Goal: Register for event/course

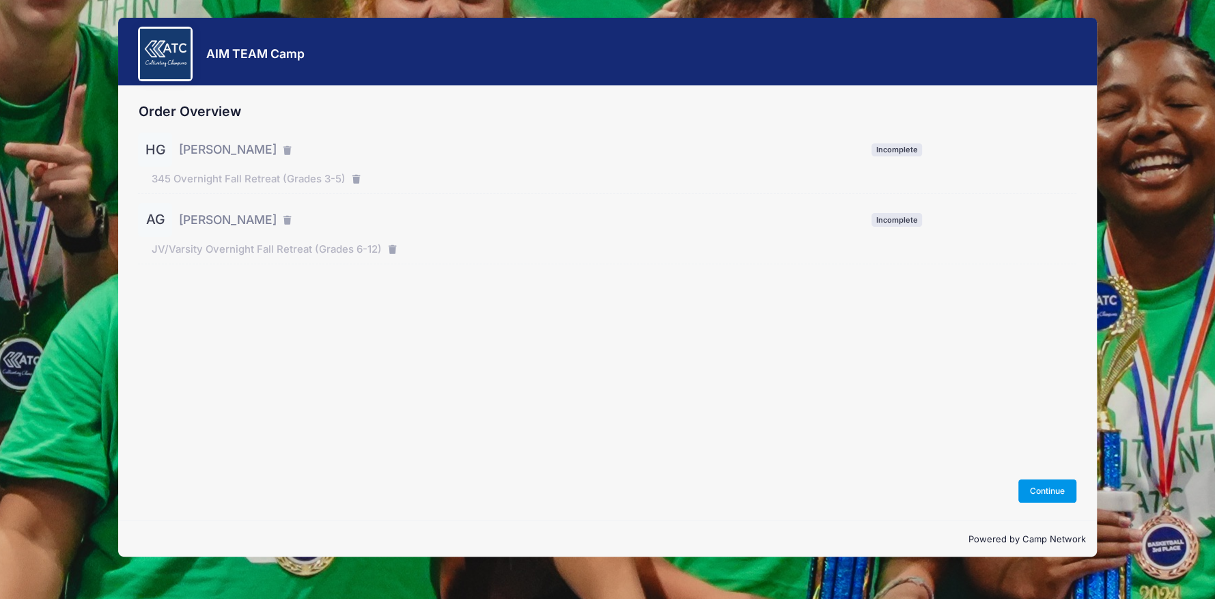
click at [1039, 491] on button "Continue" at bounding box center [1047, 490] width 59 height 23
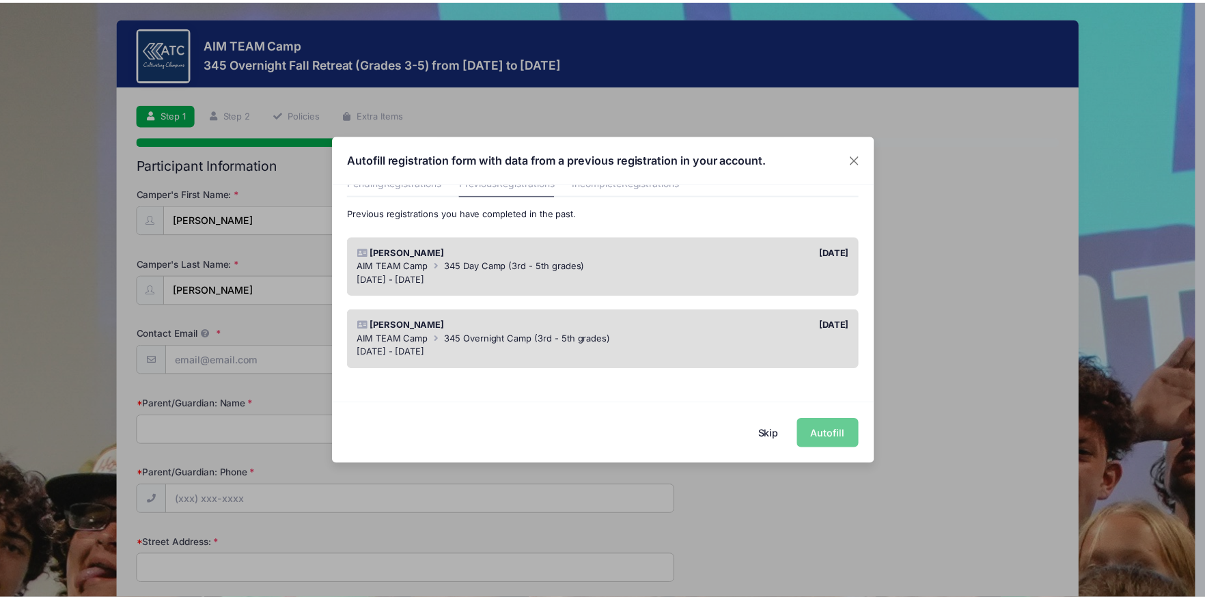
scroll to position [68, 0]
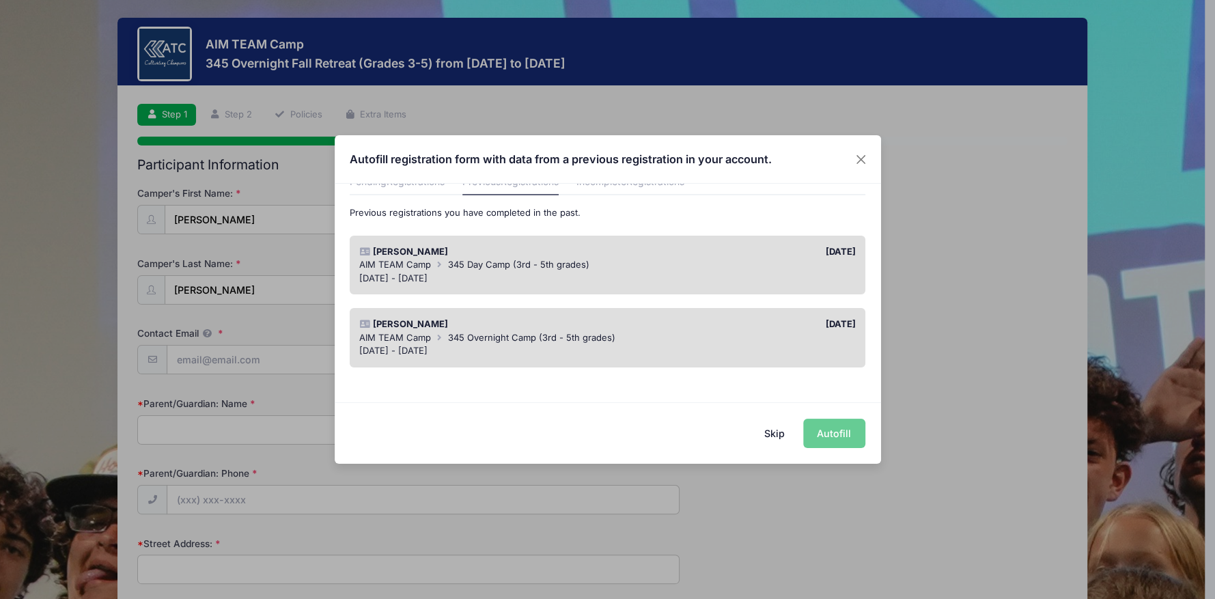
click at [630, 335] on div "AIM TEAM Camp 345 Overnight Camp (3rd - 5th grades)" at bounding box center [607, 338] width 496 height 14
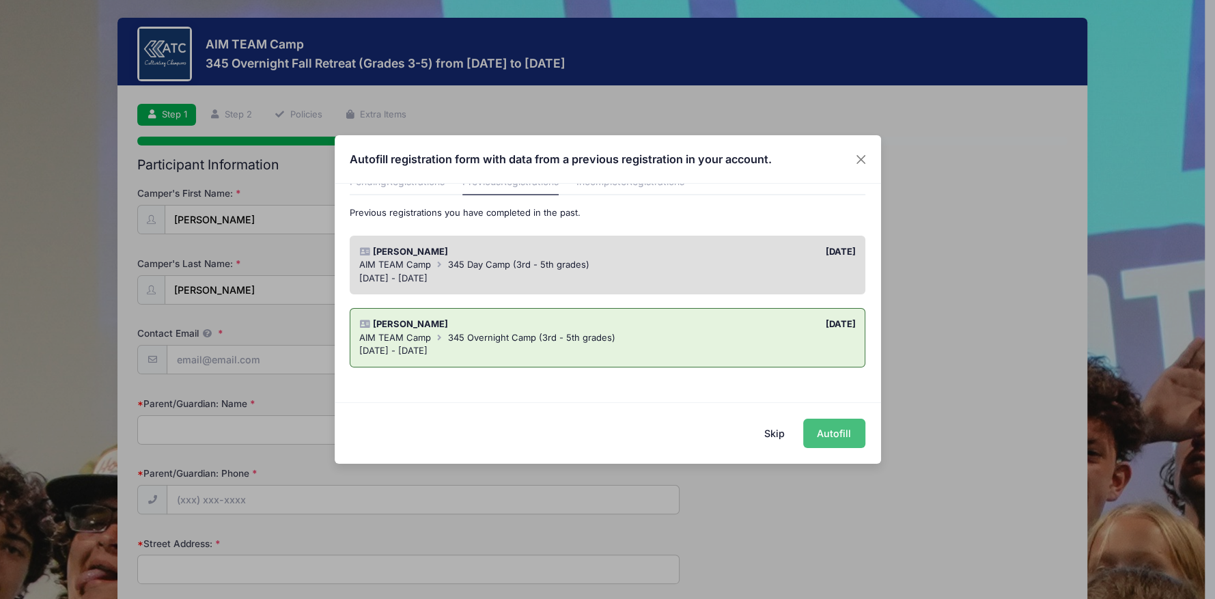
click at [845, 435] on button "Autofill" at bounding box center [834, 433] width 62 height 29
type input "[EMAIL_ADDRESS][DOMAIN_NAME]"
type input "Kauleen Granberry"
type input "4068684752"
type input "365 CR 2314"
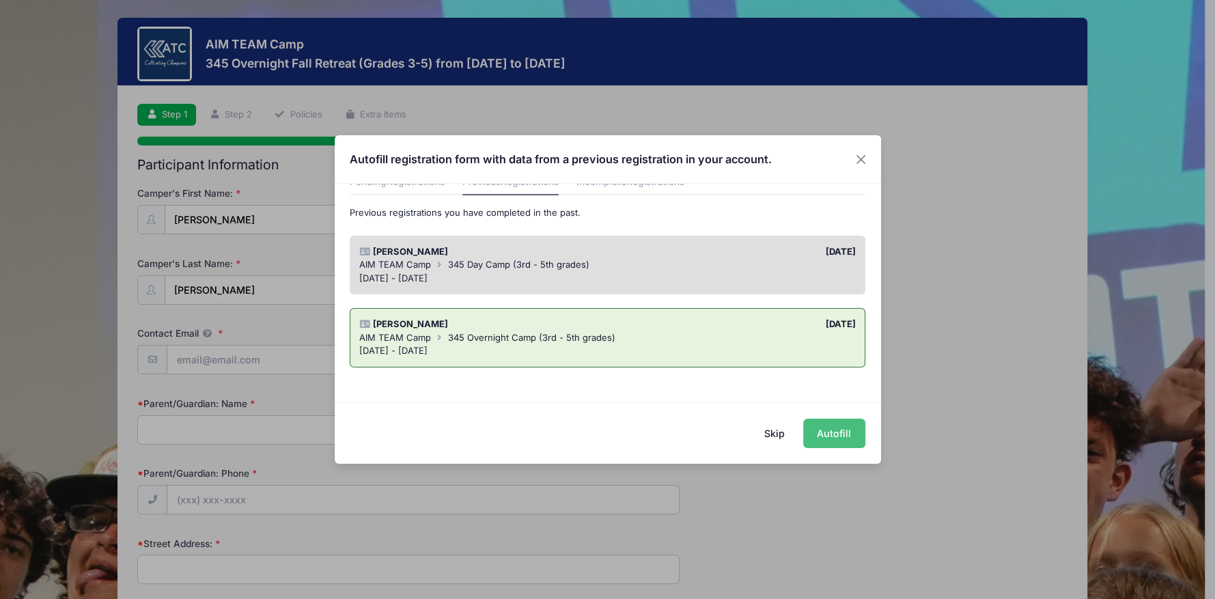
type input "Dayton"
select select "TX"
type input "77535"
type input "Kirk Granberry"
type input "8325475701"
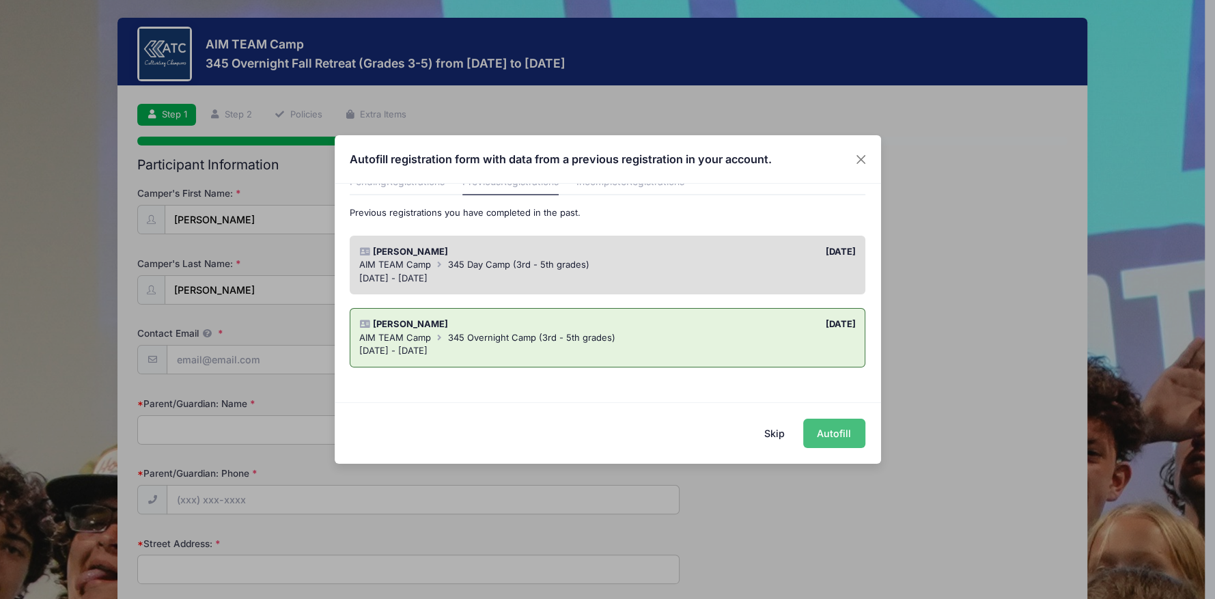
type input "12/02/2015"
select select "YL"
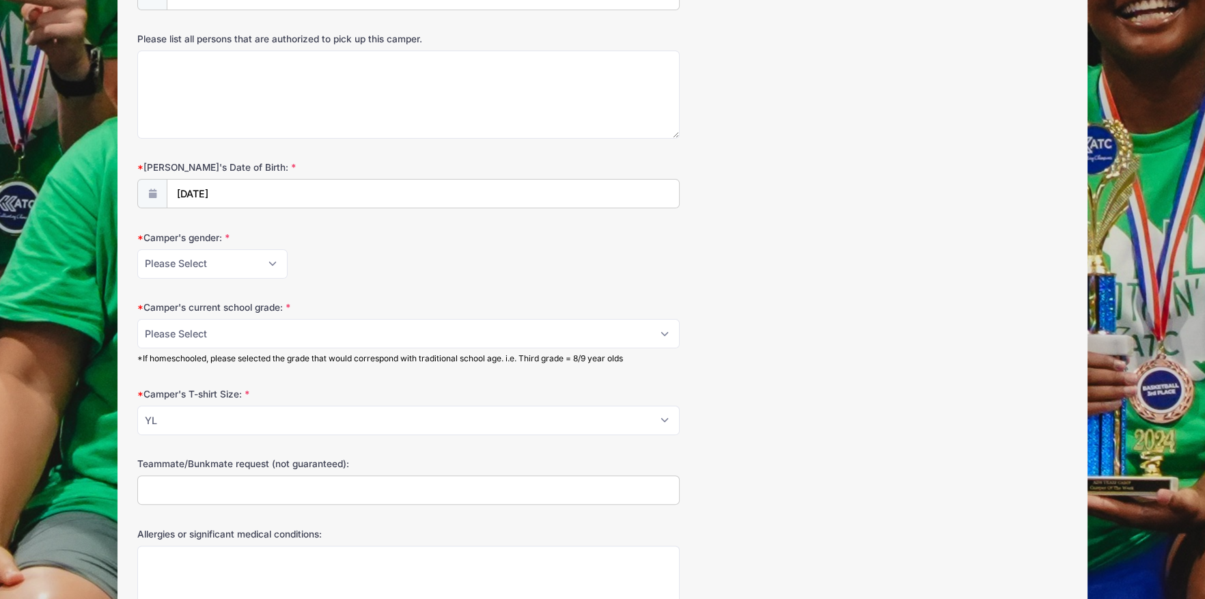
scroll to position [956, 0]
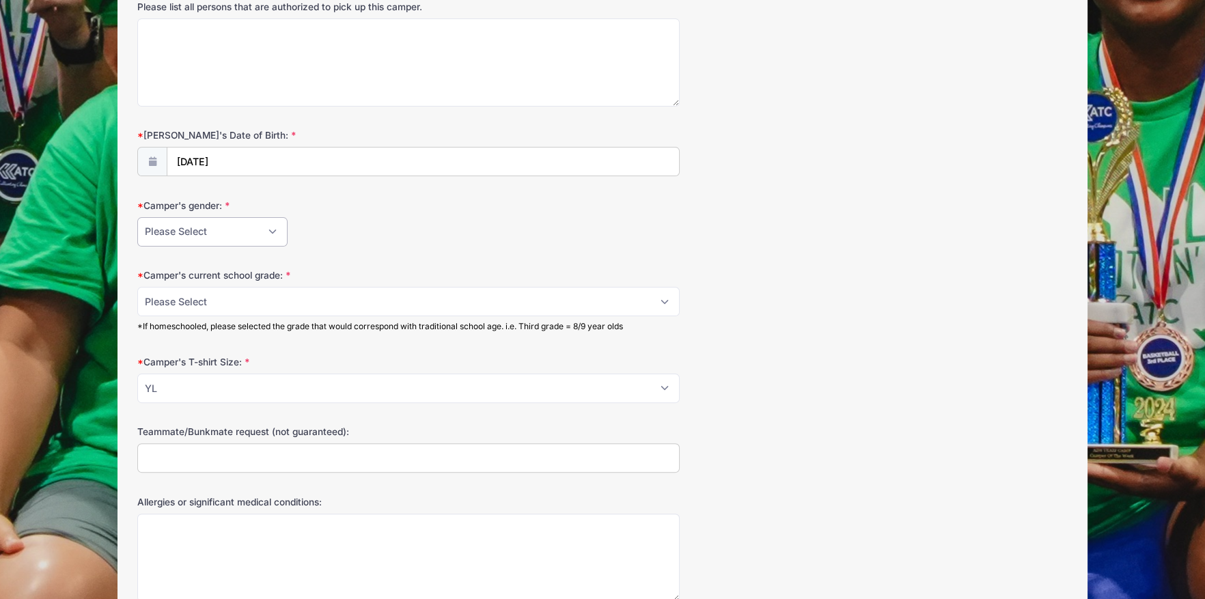
click at [270, 234] on select "Please Select Female Male" at bounding box center [212, 231] width 150 height 29
select select "Male"
click at [137, 217] on select "Please Select Female Male" at bounding box center [212, 231] width 150 height 29
click at [227, 300] on select "Please Select 3 4 5" at bounding box center [408, 301] width 542 height 29
select select "4"
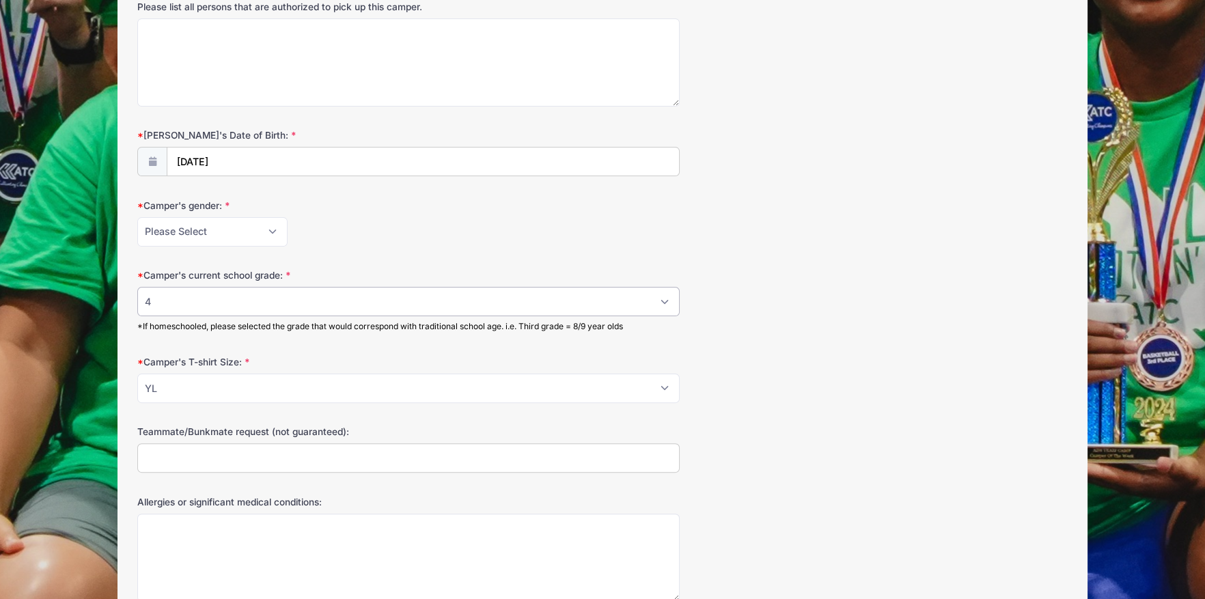
click at [137, 287] on select "Please Select 3 4 5" at bounding box center [408, 301] width 542 height 29
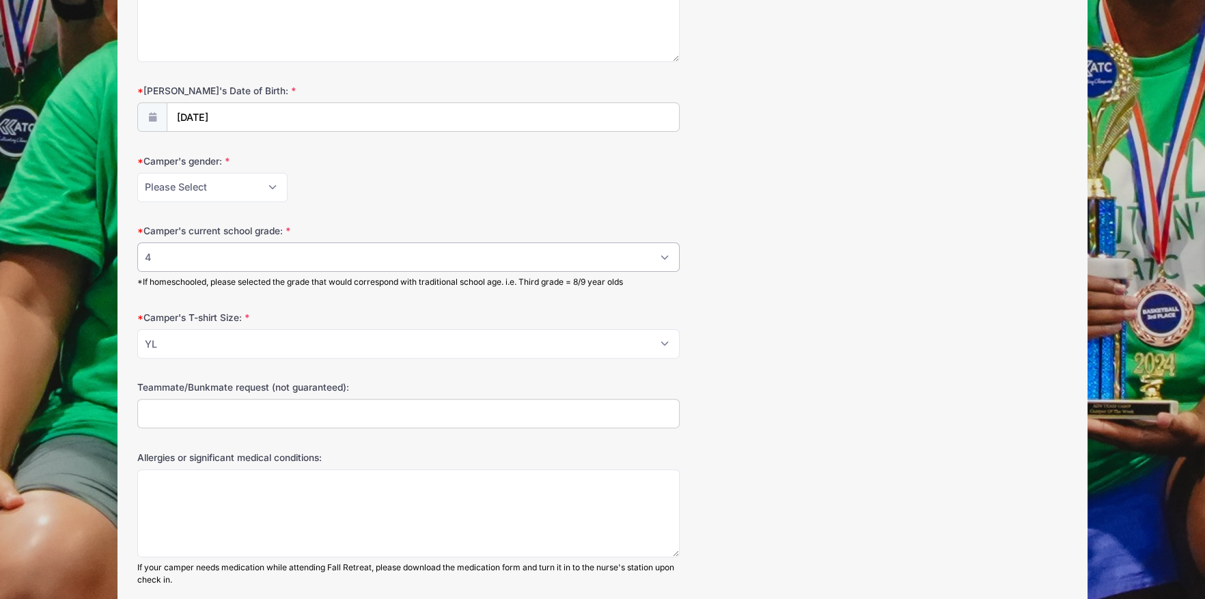
scroll to position [1024, 0]
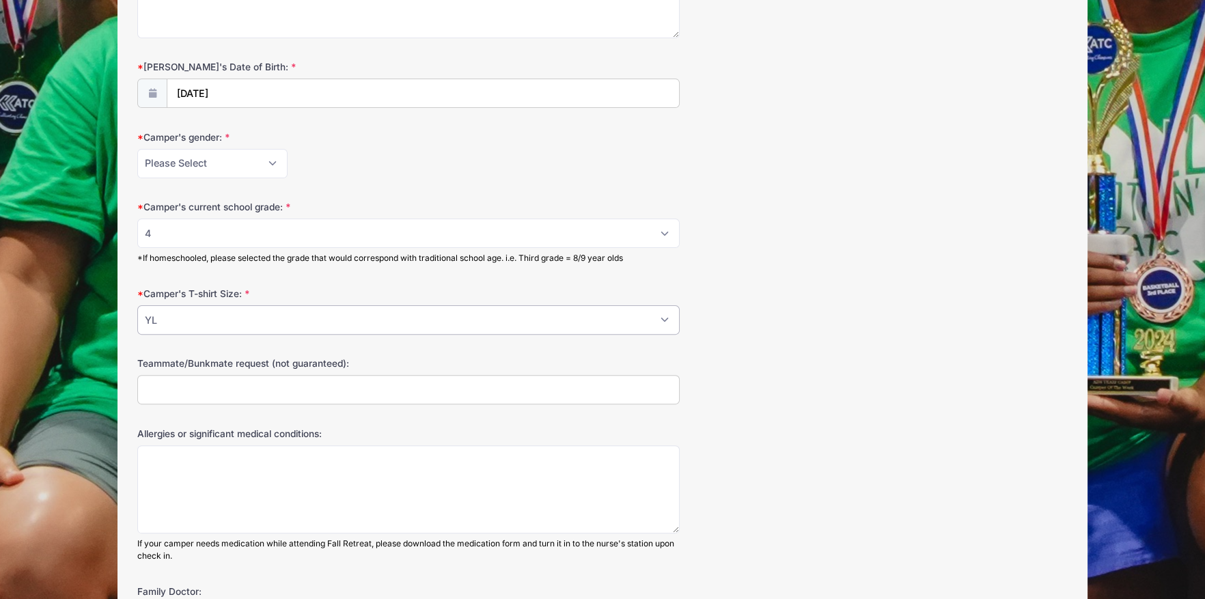
click at [315, 313] on select "Please Select YS YM YL S M L XL 2XL 3XL" at bounding box center [408, 319] width 542 height 29
click at [137, 305] on select "Please Select YS YM YL S M L XL 2XL 3XL" at bounding box center [408, 319] width 542 height 29
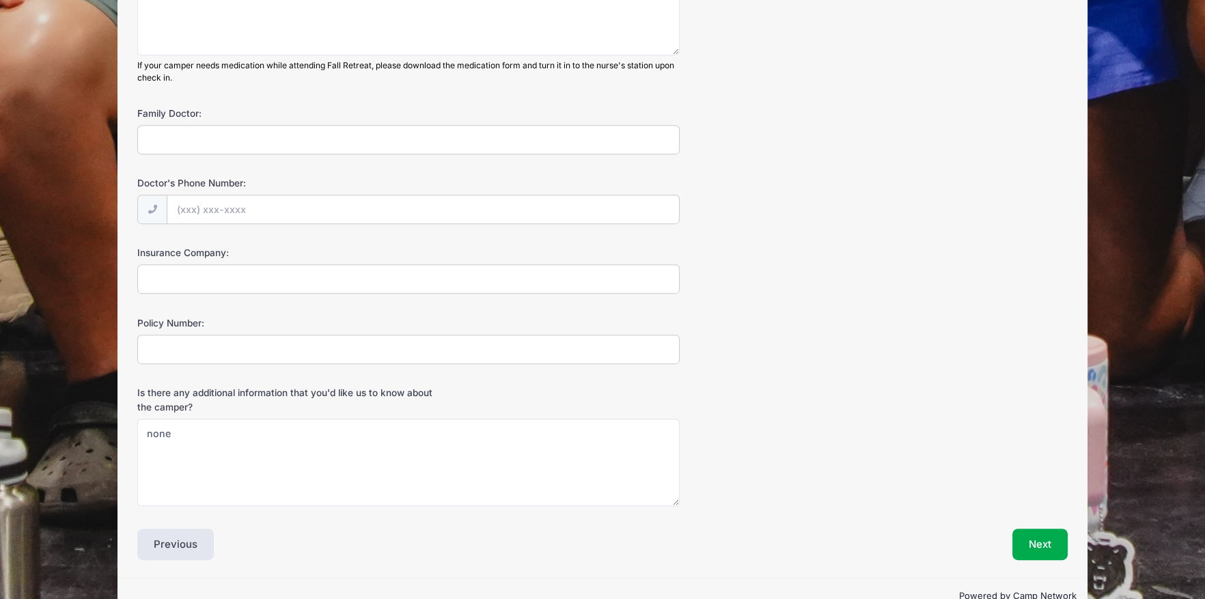
scroll to position [1530, 0]
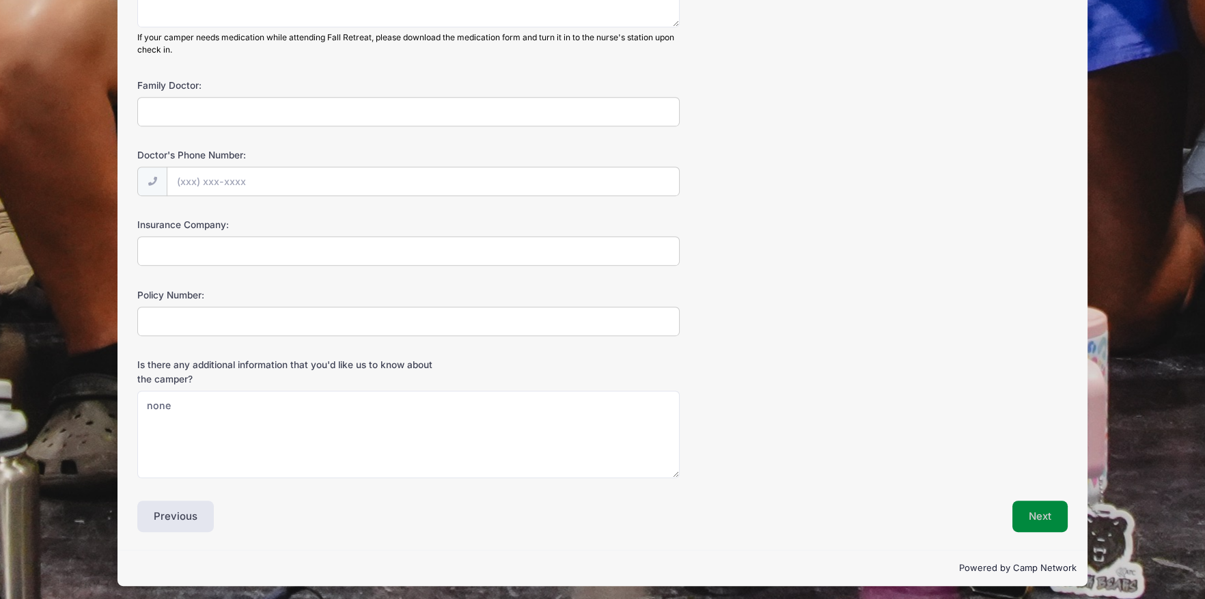
click at [1034, 521] on button "Next" at bounding box center [1039, 516] width 55 height 31
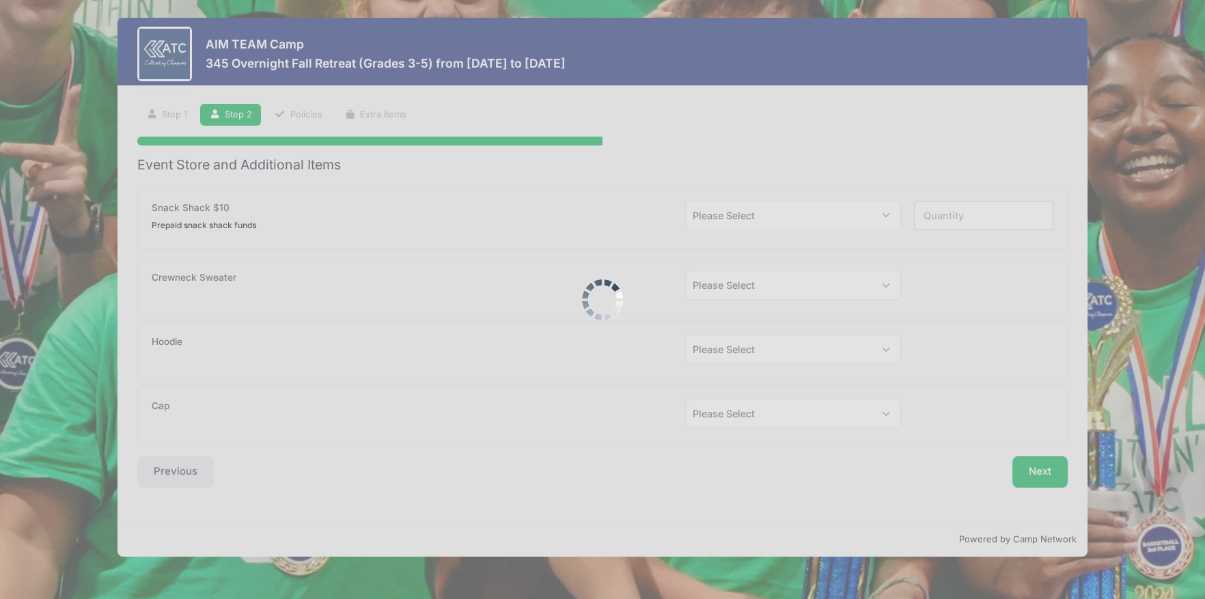
scroll to position [0, 0]
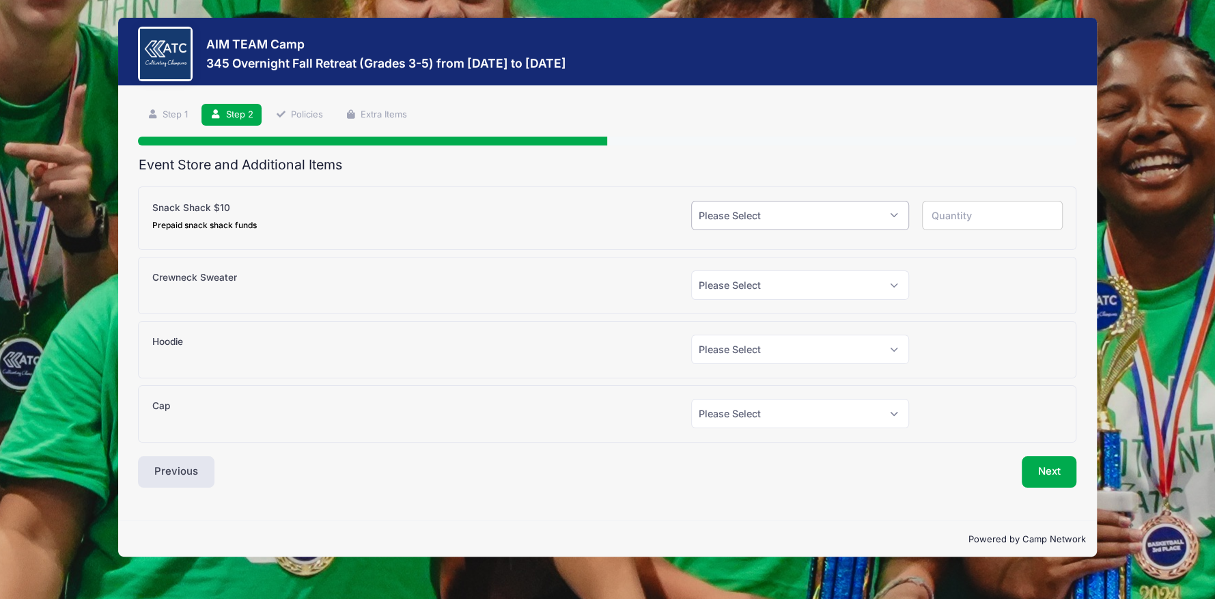
click at [895, 212] on select "Please Select Yes (+$10.00) No" at bounding box center [800, 215] width 218 height 29
select select "1"
click at [691, 201] on select "Please Select Yes (+$10.00) No" at bounding box center [800, 215] width 218 height 29
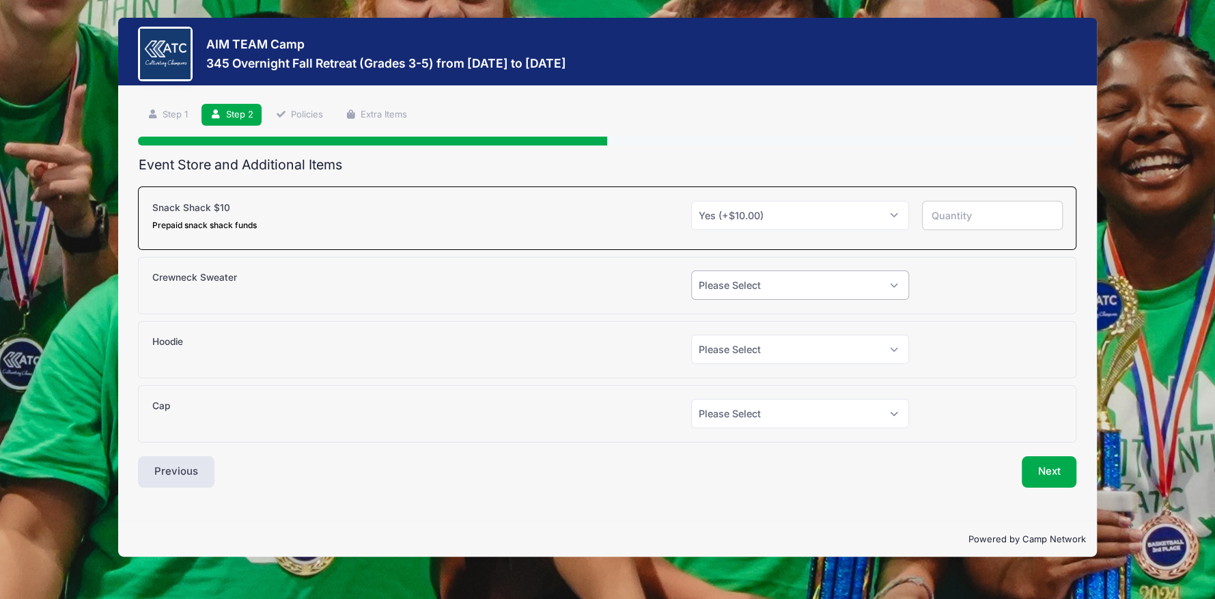
click at [892, 290] on select "Please Select Yes (+$30.00) No" at bounding box center [800, 284] width 218 height 29
click at [1000, 286] on div at bounding box center [992, 284] width 154 height 29
click at [890, 343] on select "Please Select Yes (+$35.00) No" at bounding box center [800, 349] width 218 height 29
click at [969, 344] on div at bounding box center [992, 349] width 154 height 29
click at [891, 418] on select "Please Select Yes (+$20.00) No" at bounding box center [800, 413] width 218 height 29
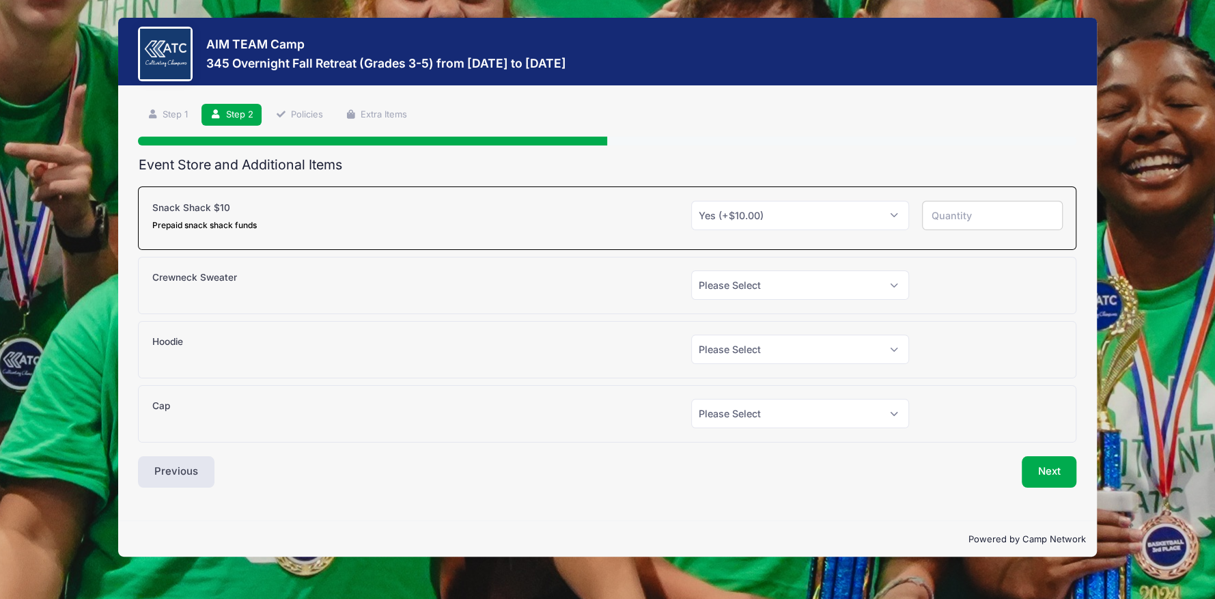
click at [1006, 399] on div at bounding box center [992, 413] width 154 height 29
click at [953, 212] on input "number" at bounding box center [992, 215] width 141 height 29
type input "1"
click at [1046, 211] on input "1" at bounding box center [992, 215] width 141 height 29
click at [1057, 468] on button "Next" at bounding box center [1049, 471] width 55 height 31
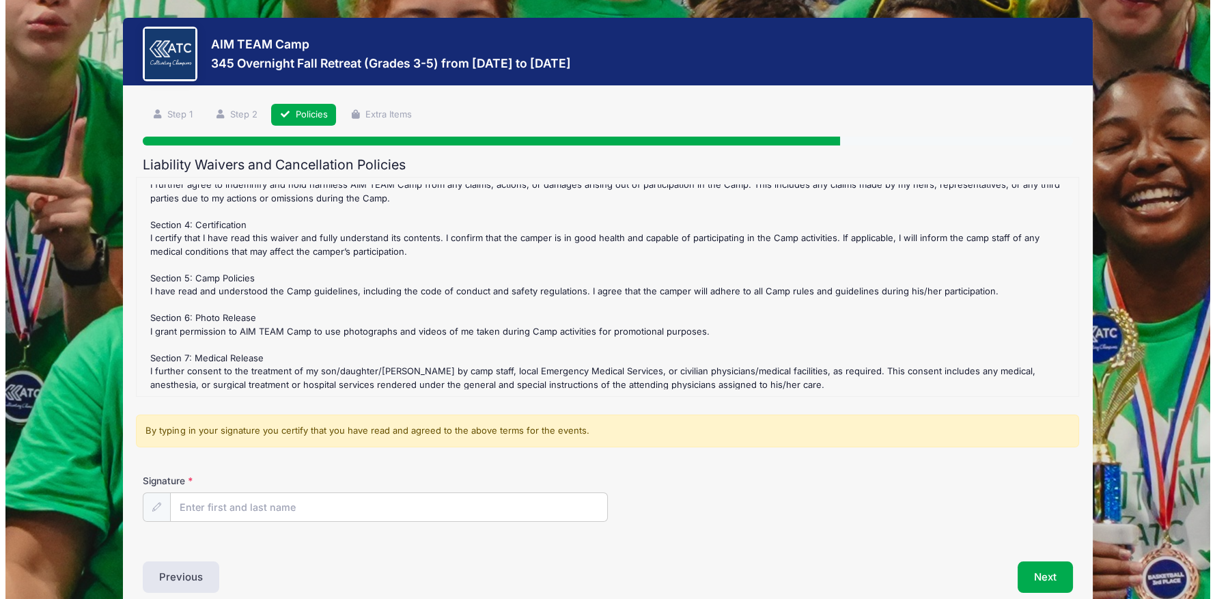
scroll to position [300, 0]
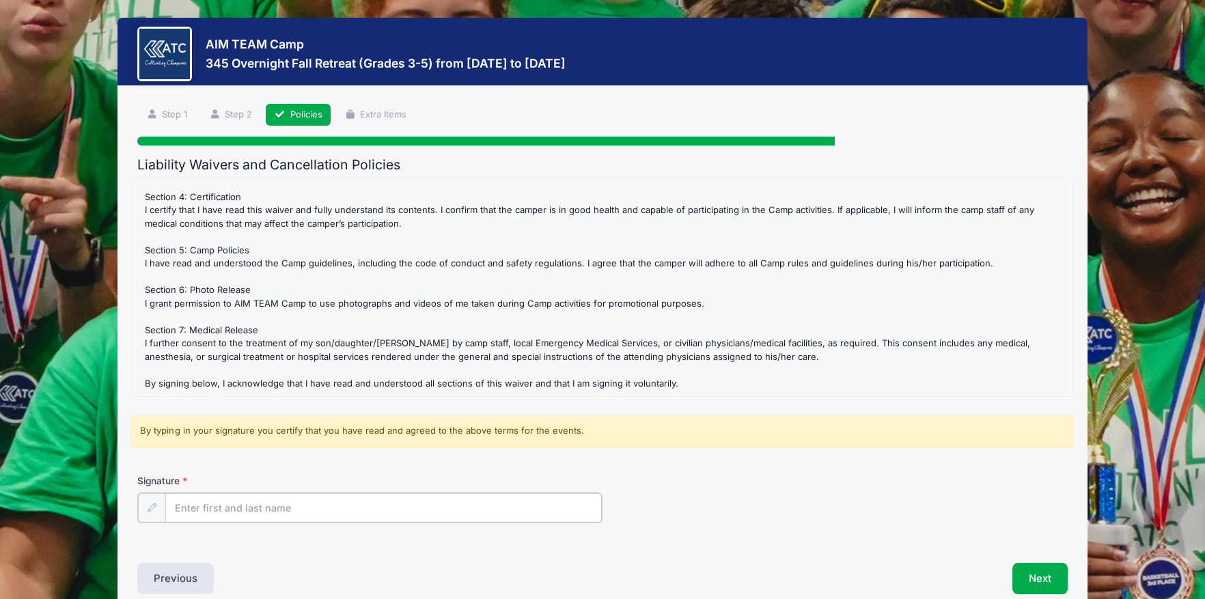
click at [240, 504] on input "Signature" at bounding box center [383, 507] width 436 height 29
type input "Kauleen Granberry"
click at [1033, 569] on button "Next" at bounding box center [1039, 576] width 55 height 31
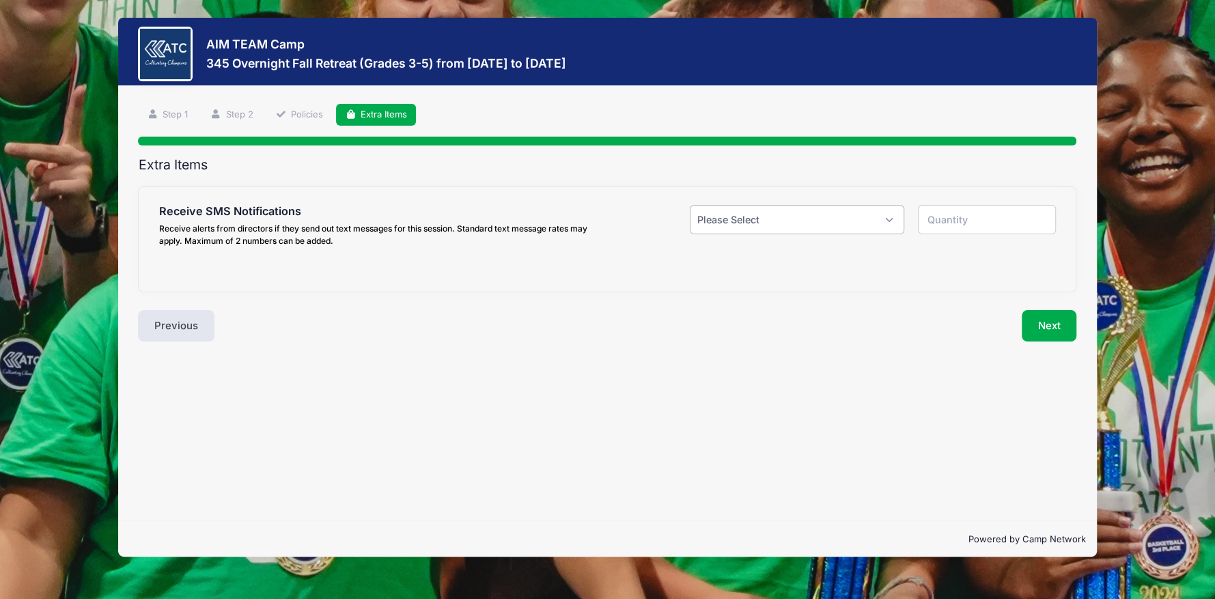
click at [892, 219] on select "Please Select Yes ($0.00) No" at bounding box center [797, 219] width 214 height 29
select select "1"
click at [690, 205] on select "Please Select Yes ($0.00) No" at bounding box center [797, 219] width 214 height 29
type input "1"
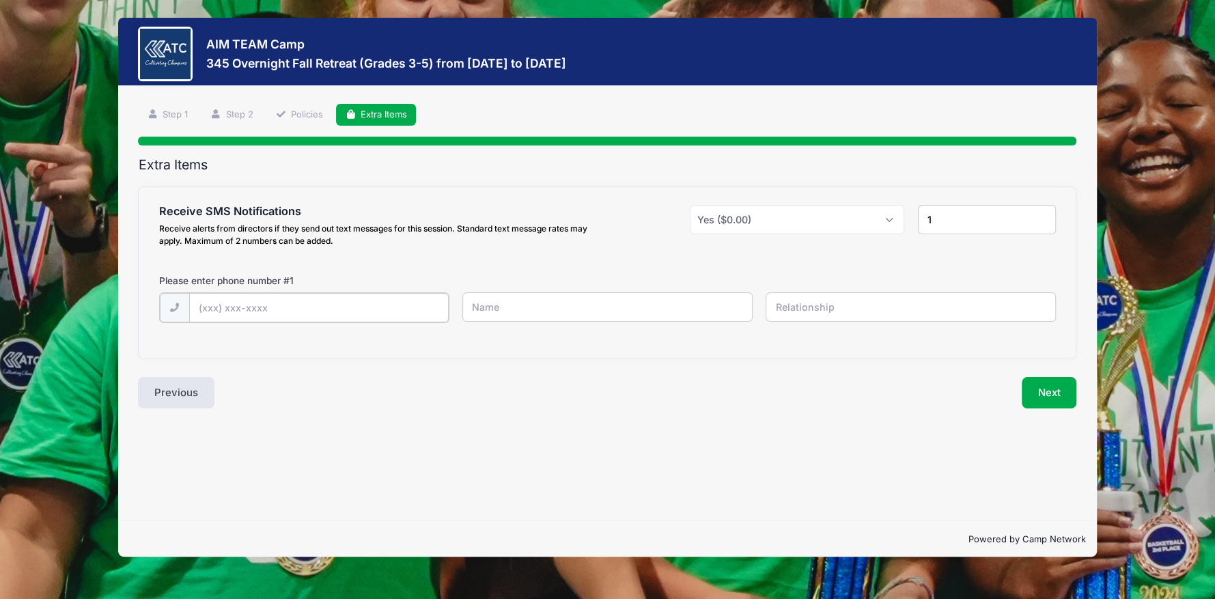
click at [0, 0] on input "text" at bounding box center [0, 0] width 0 height 0
type input "(406) 868-4752"
type input "Kauleen Granberry"
type input "Mother"
click at [988, 211] on input "1" at bounding box center [987, 219] width 139 height 29
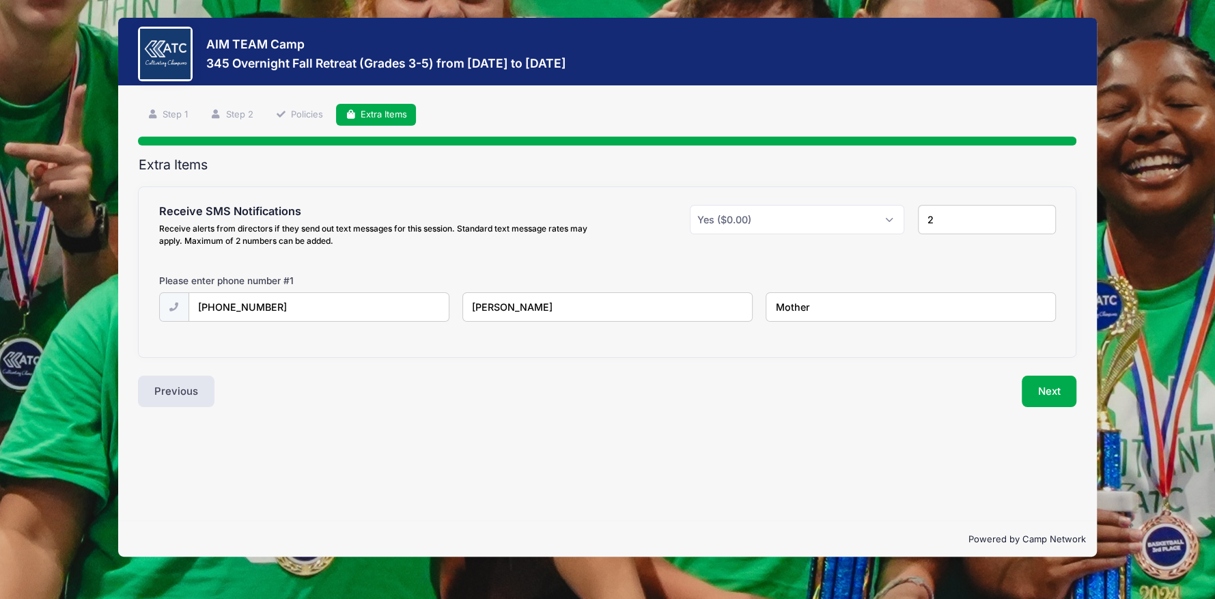
type input "2"
click at [1041, 214] on input "2" at bounding box center [987, 219] width 139 height 29
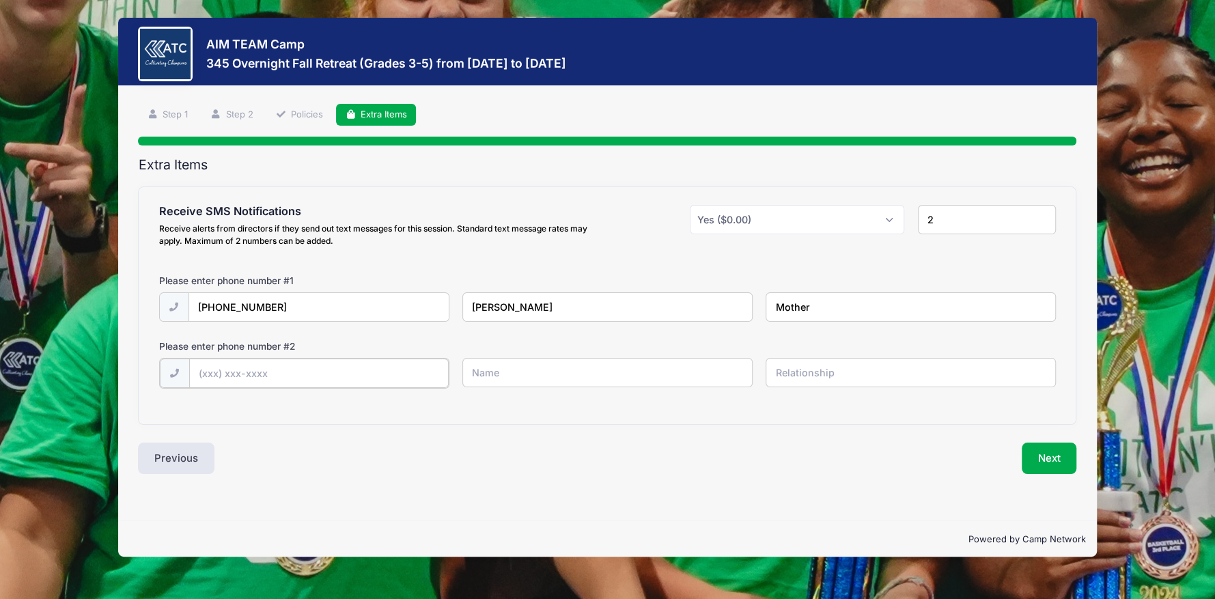
click at [0, 0] on input "text" at bounding box center [0, 0] width 0 height 0
type input "(832) 547-5701"
type input "Kirk Granberry"
type input "Father"
click at [1061, 452] on button "Next" at bounding box center [1049, 456] width 55 height 31
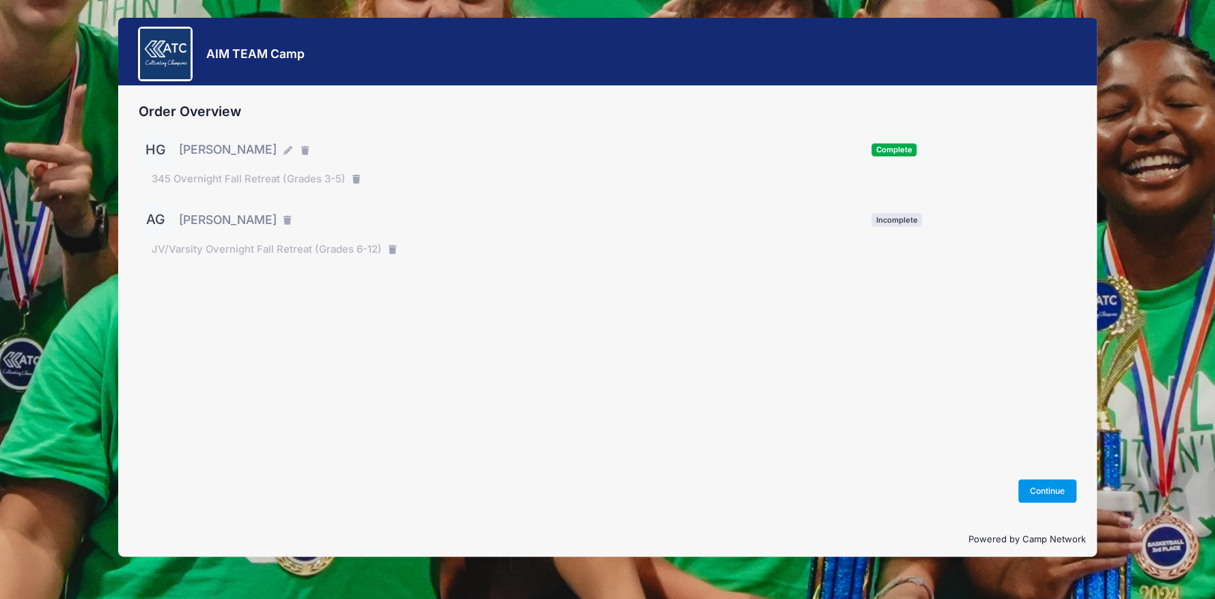
click at [1036, 486] on button "Continue" at bounding box center [1047, 490] width 59 height 23
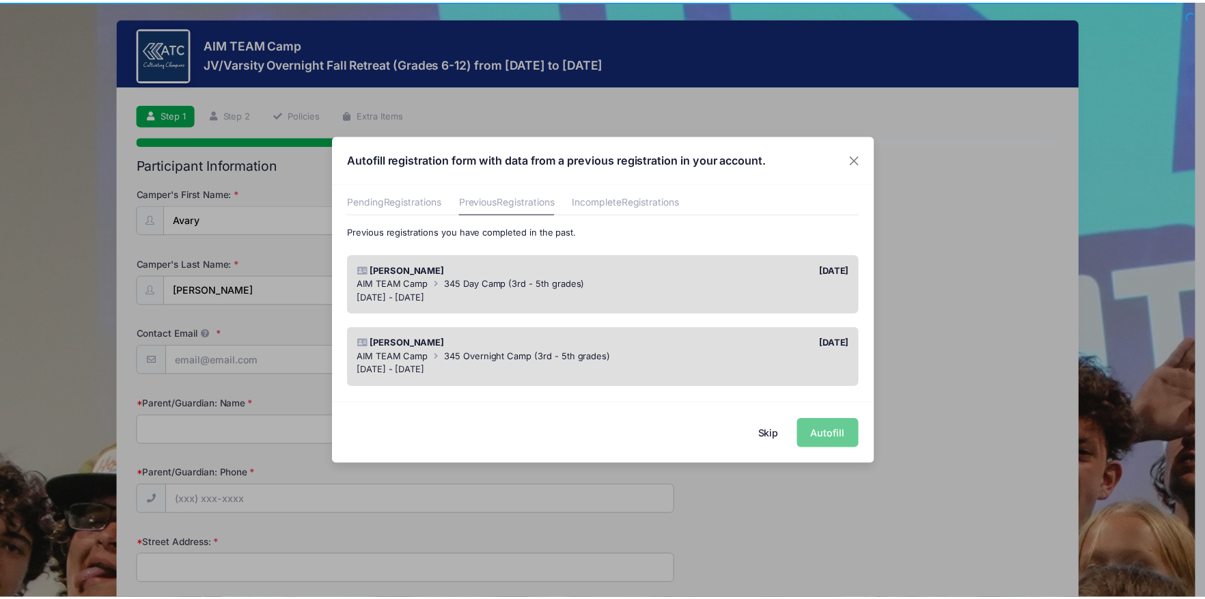
scroll to position [68, 0]
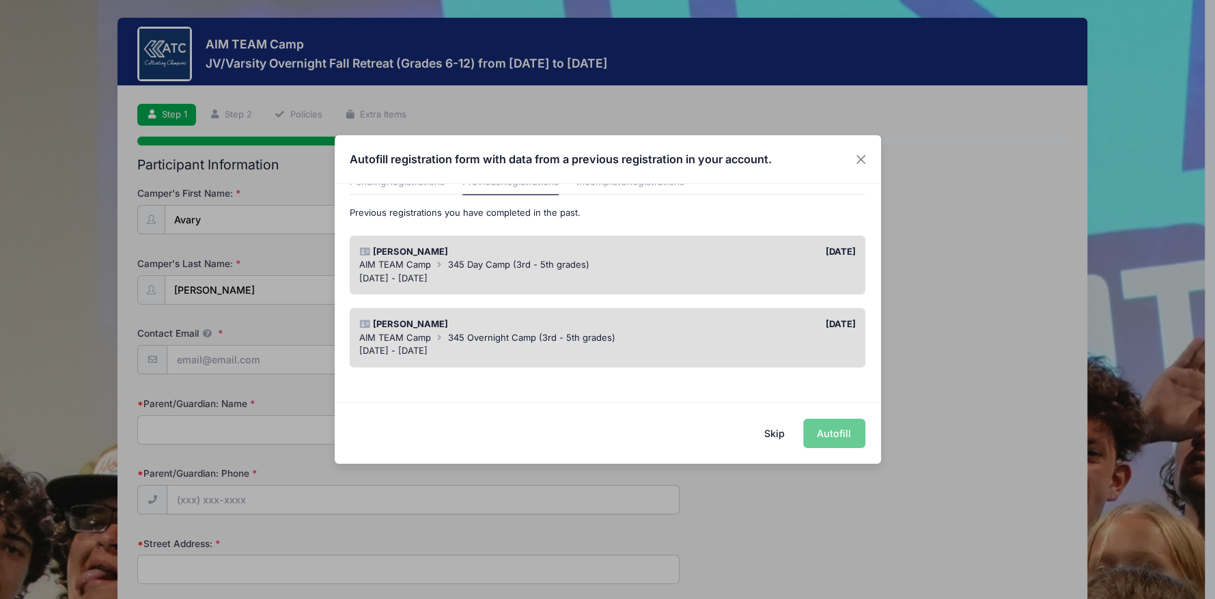
click at [675, 345] on div "Jul 13 - Jul 16, 2025" at bounding box center [607, 351] width 496 height 14
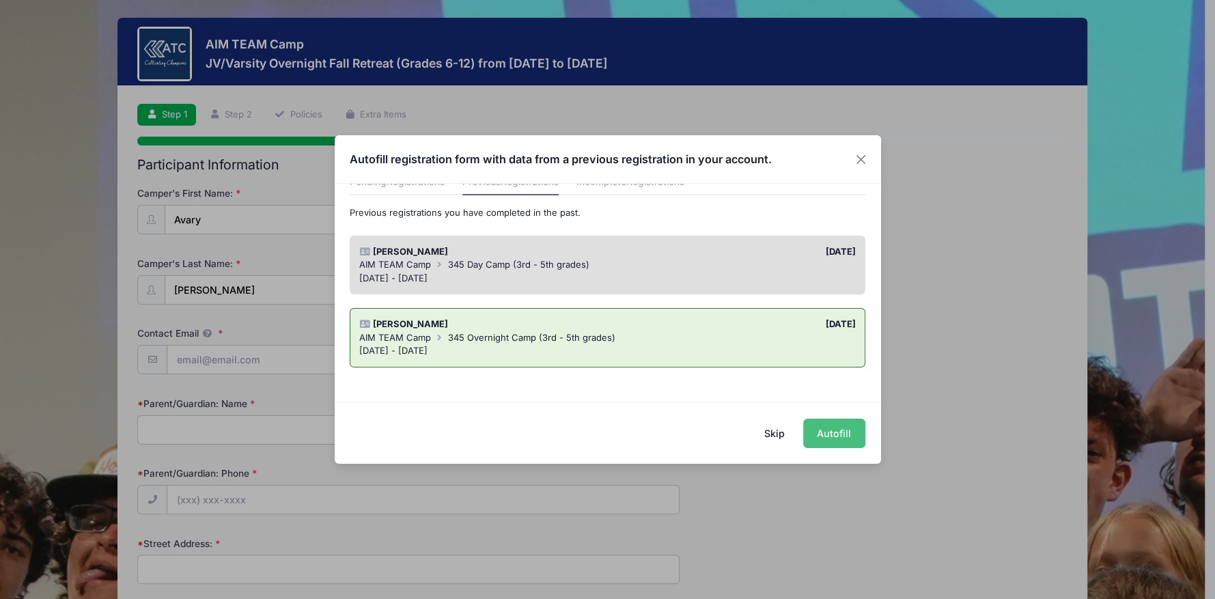
click at [849, 438] on button "Autofill" at bounding box center [834, 433] width 62 height 29
type input "kkgranberry@gmail.com"
type input "Kauleen Granberry"
type input "4068684752"
type input "365 CR 2314"
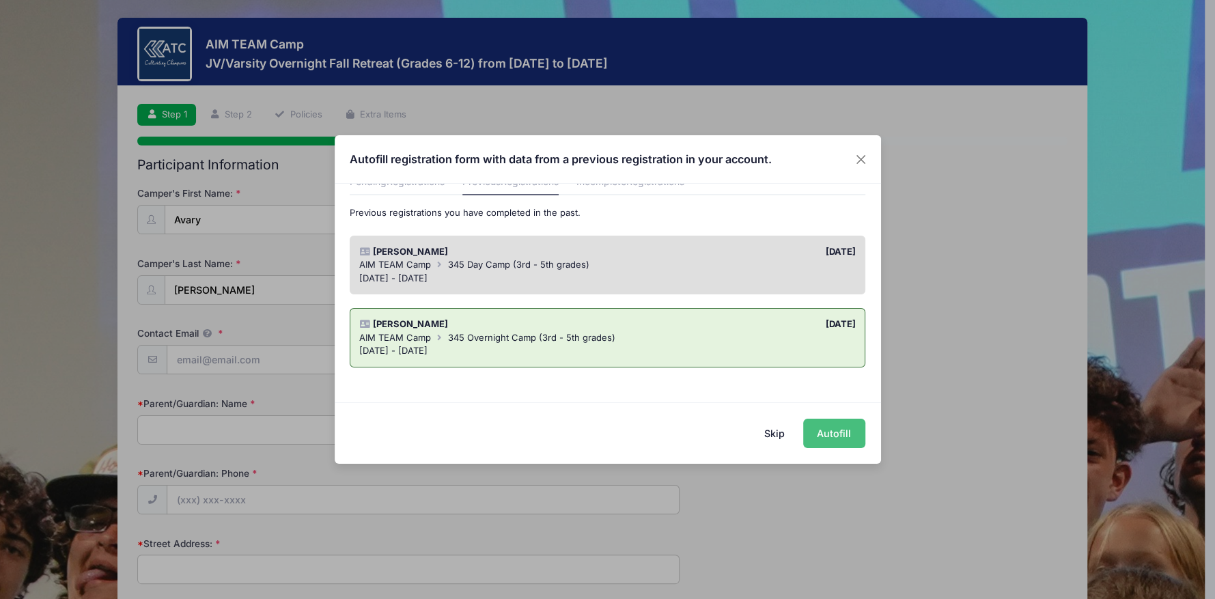
type input "Dayton"
select select "TX"
type input "77535"
type input "Kirk Granberry"
type input "8325475701"
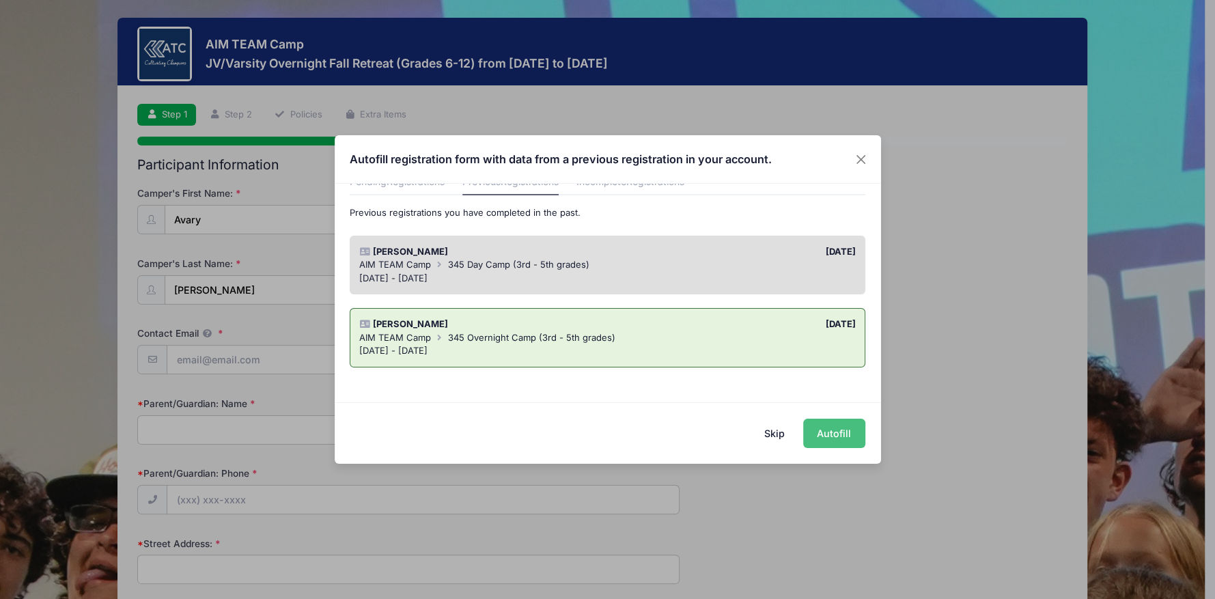
type input "12/02/2015"
select select "YL"
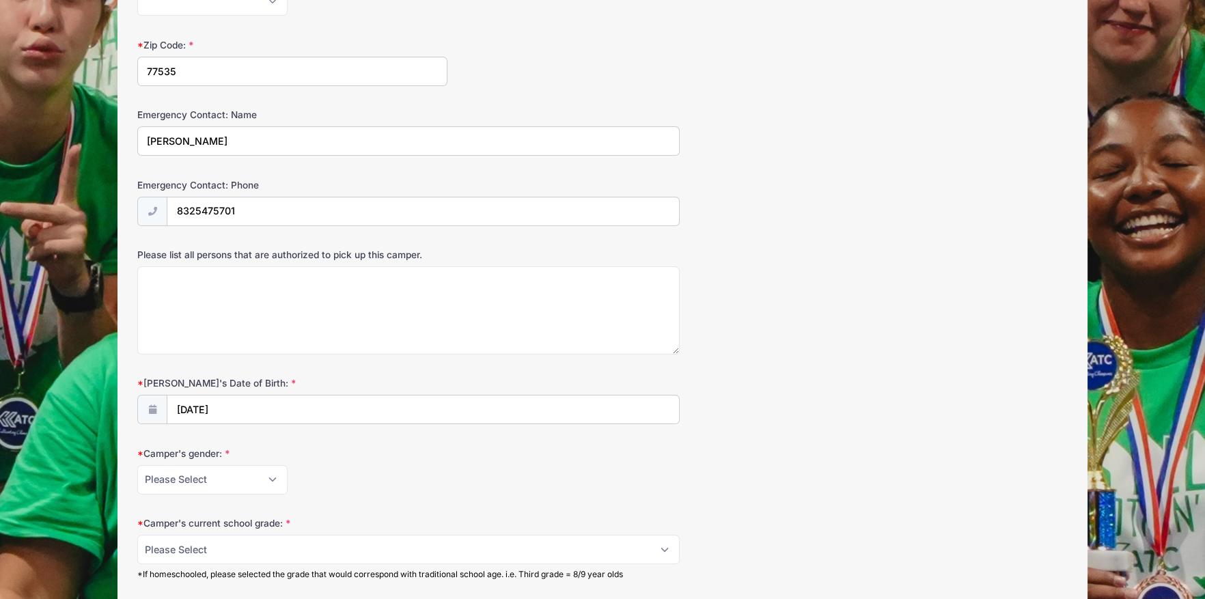
scroll to position [751, 0]
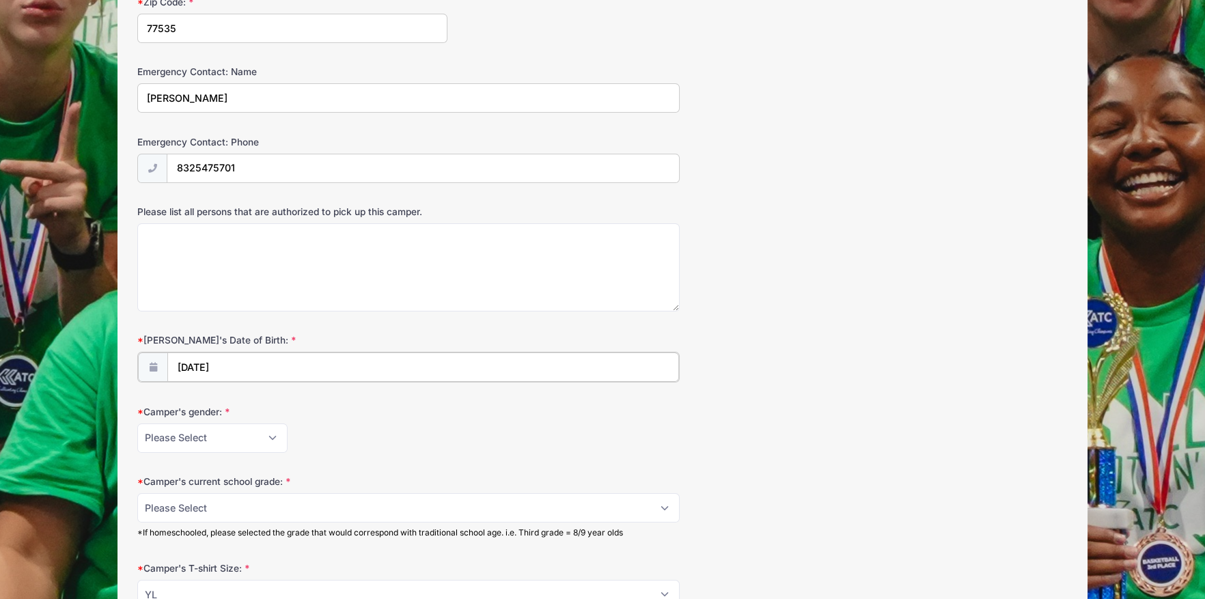
type input "2015"
select select "11"
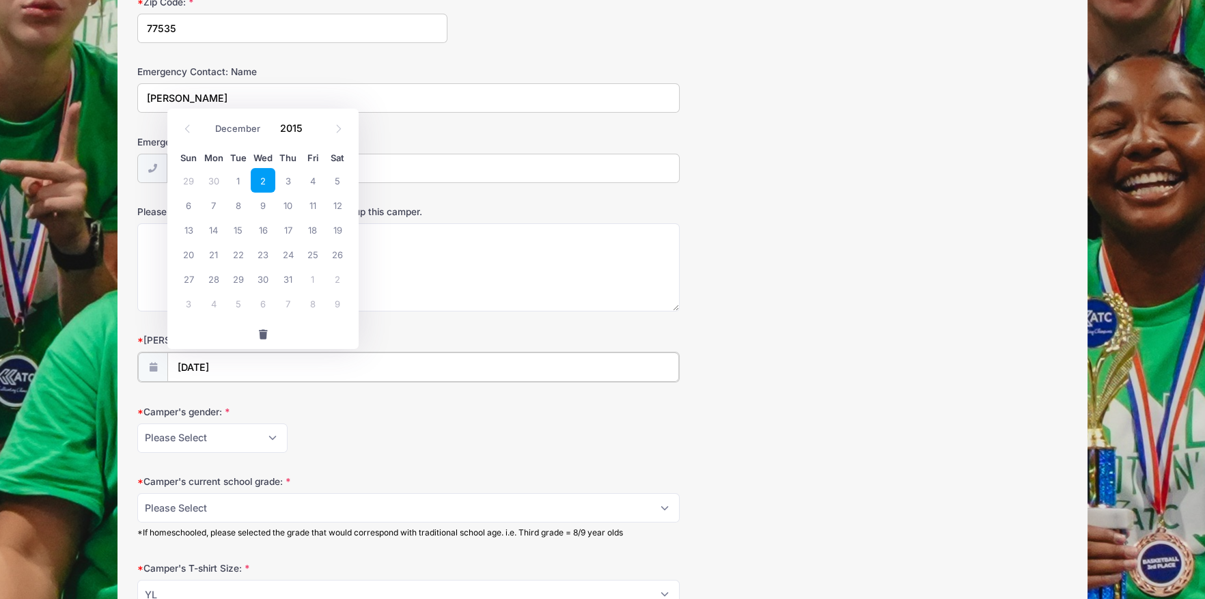
click at [230, 364] on input "12/02/2015" at bounding box center [422, 366] width 511 height 29
click at [310, 132] on span at bounding box center [313, 133] width 10 height 10
type input "2013"
click at [242, 126] on select "January February March April May June July August September October November De…" at bounding box center [238, 129] width 61 height 18
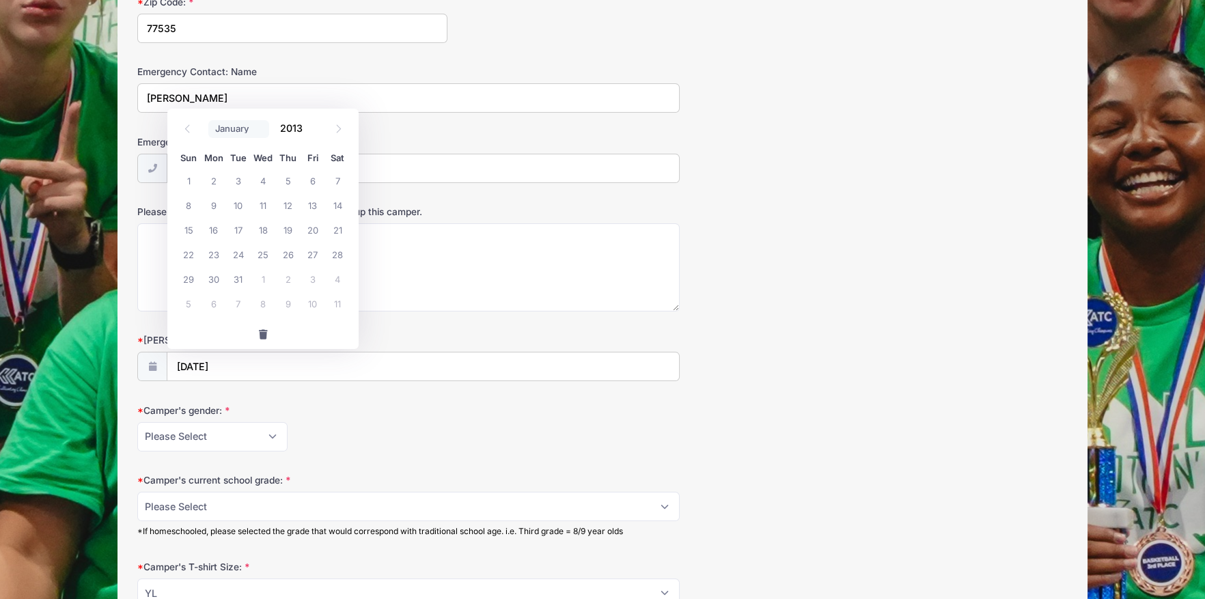
select select "5"
click at [208, 120] on select "January February March April May June July August September October November De…" at bounding box center [238, 129] width 61 height 18
click at [264, 229] on span "12" at bounding box center [263, 229] width 25 height 25
type input "06/12/2013"
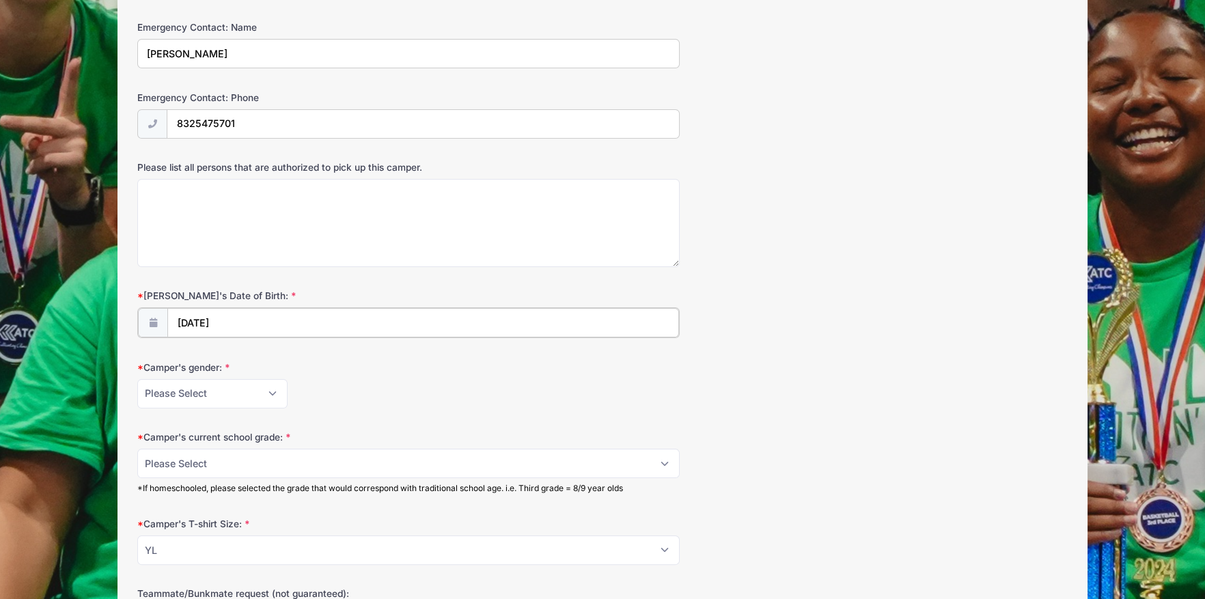
scroll to position [819, 0]
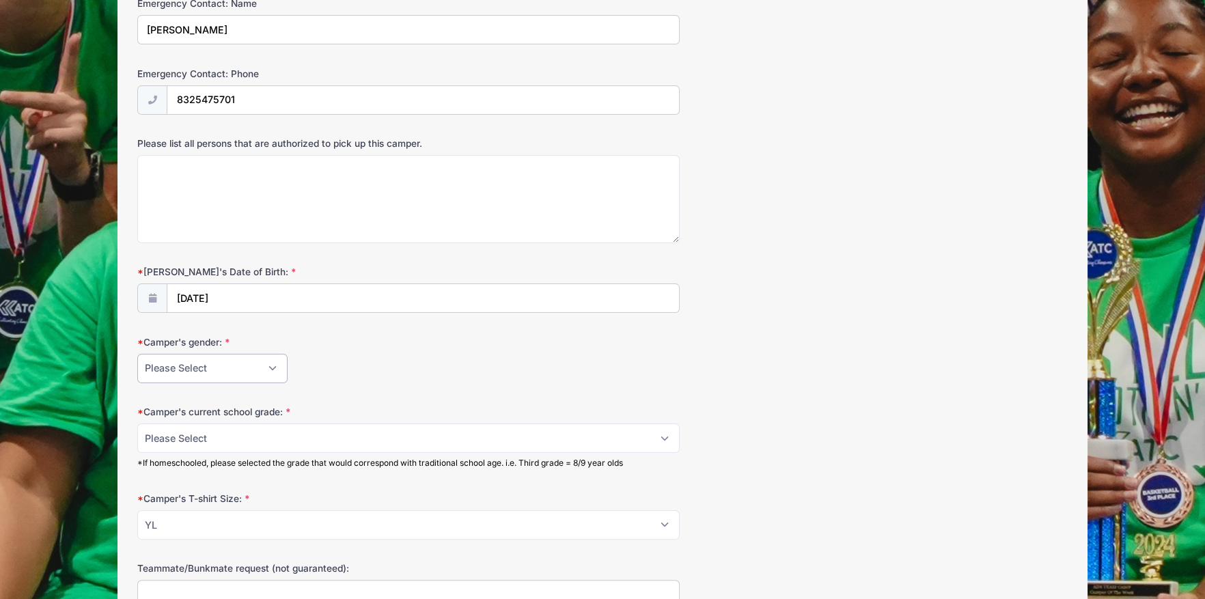
drag, startPoint x: 270, startPoint y: 367, endPoint x: 262, endPoint y: 372, distance: 9.5
click at [270, 367] on select "Please Select Female Male" at bounding box center [212, 368] width 150 height 29
select select "Female"
click at [137, 354] on select "Please Select Female Male" at bounding box center [212, 368] width 150 height 29
click at [236, 435] on select "Please Select 6 7 8 9 10 11 12" at bounding box center [408, 437] width 542 height 29
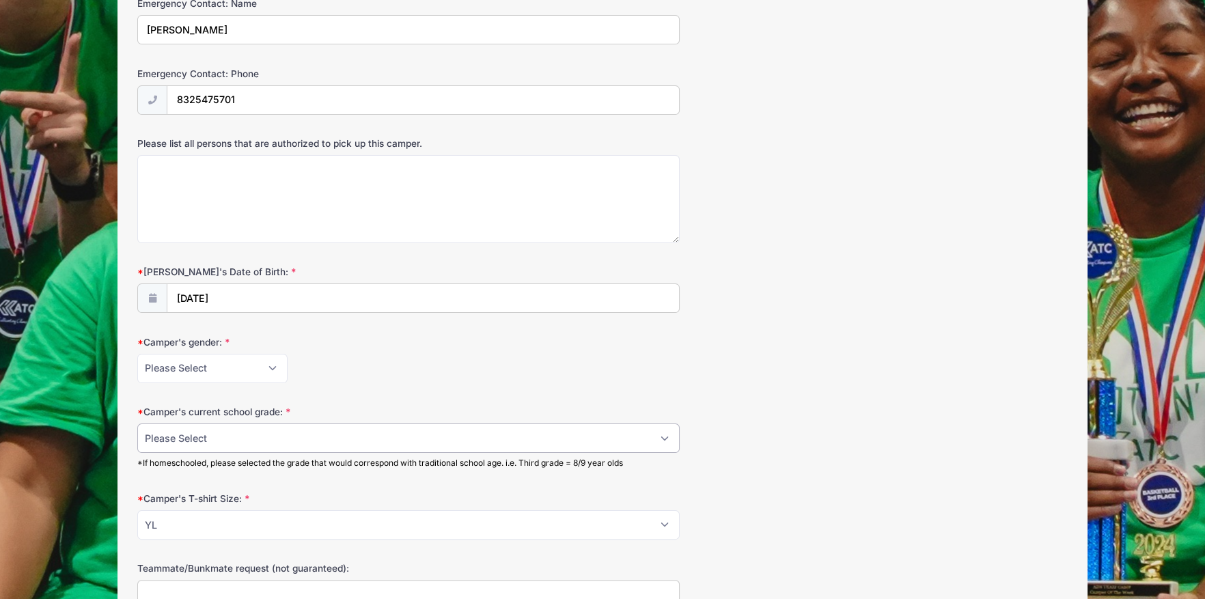
select select "7"
click at [137, 423] on select "Please Select 6 7 8 9 10 11 12" at bounding box center [408, 437] width 542 height 29
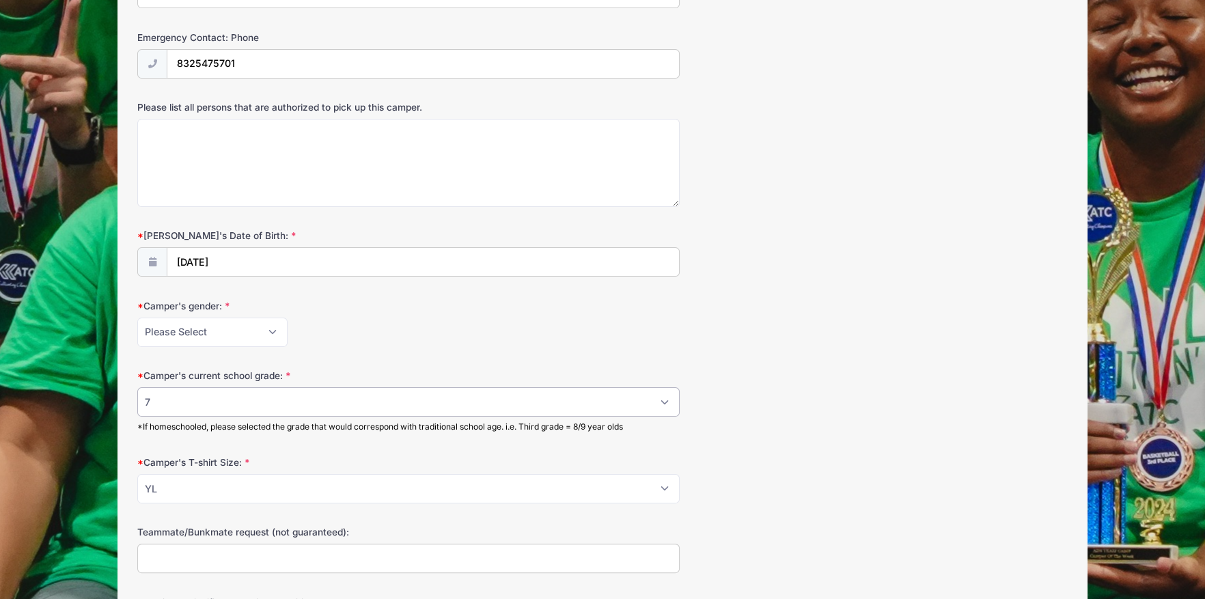
scroll to position [888, 0]
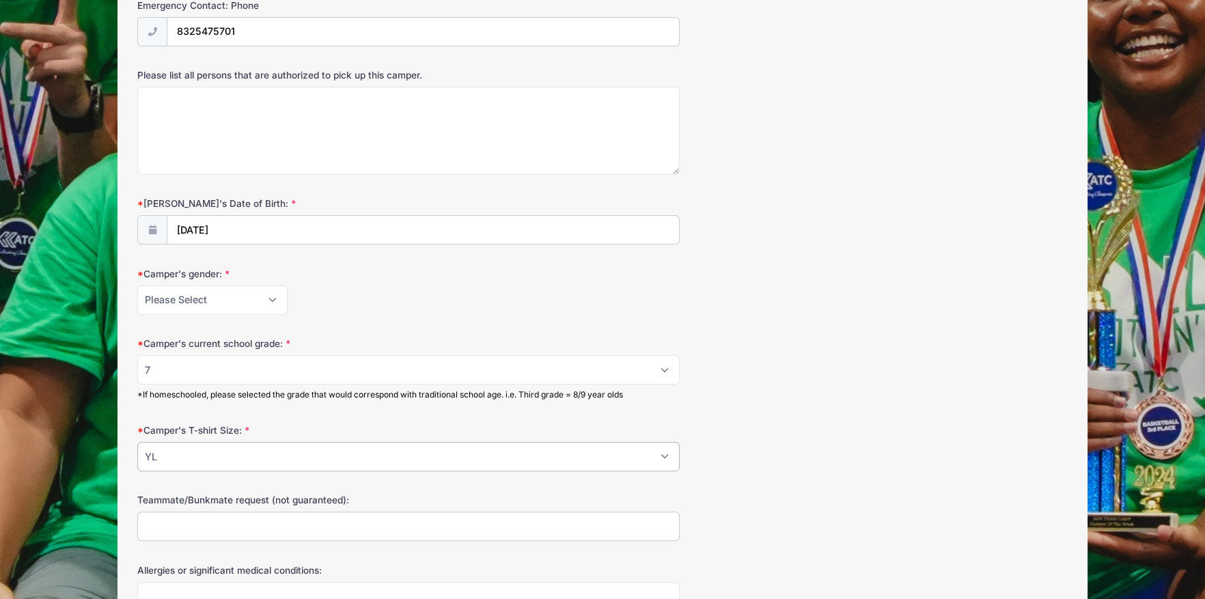
click at [265, 453] on select "Please Select YS YM YL S M L XL 2XL 3XL" at bounding box center [408, 456] width 542 height 29
select select "M"
click at [137, 442] on select "Please Select YS YM YL S M L XL 2XL 3XL" at bounding box center [408, 456] width 542 height 29
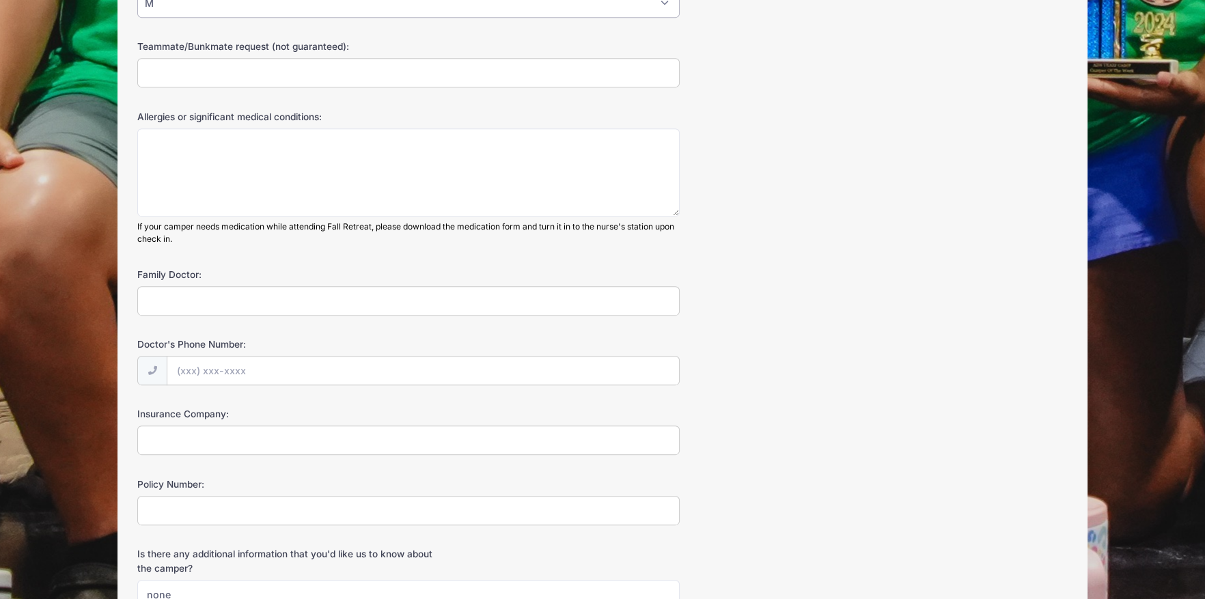
scroll to position [1365, 0]
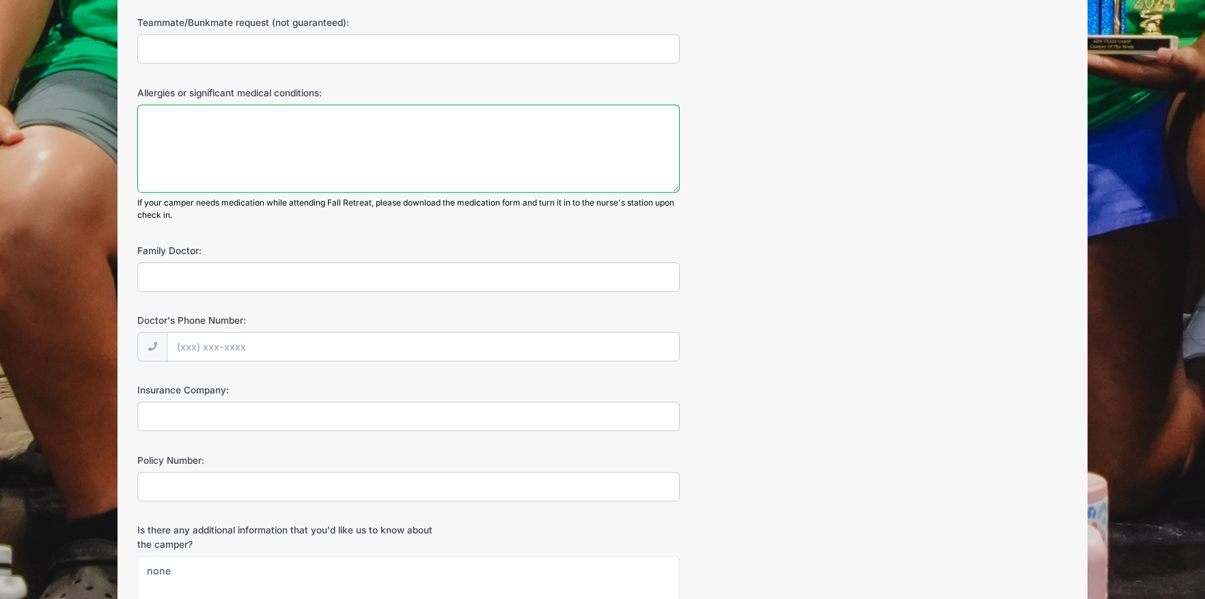
click at [378, 137] on textarea "Allergies or significant medical conditions:" at bounding box center [408, 148] width 542 height 88
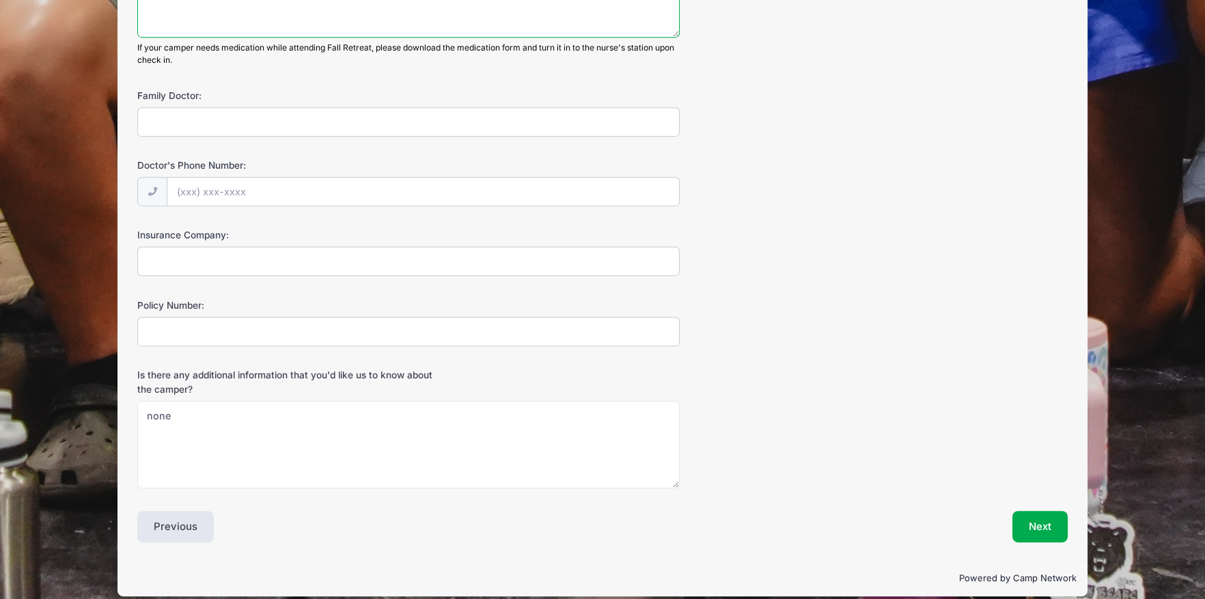
scroll to position [1530, 0]
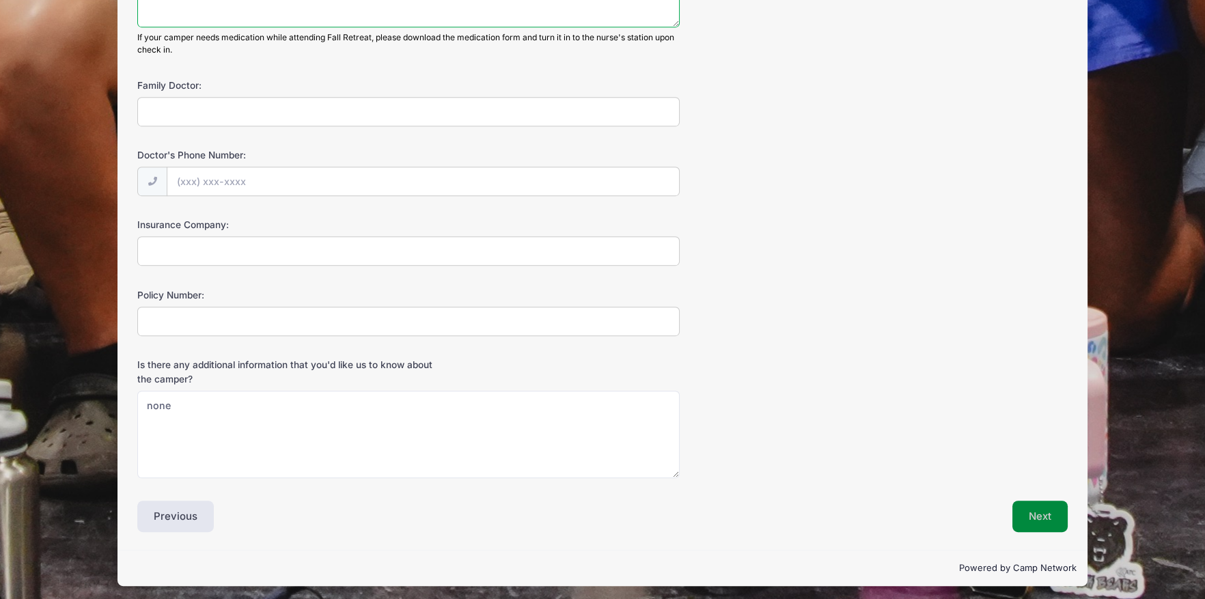
type textarea "None"
click at [1039, 511] on button "Next" at bounding box center [1039, 516] width 55 height 31
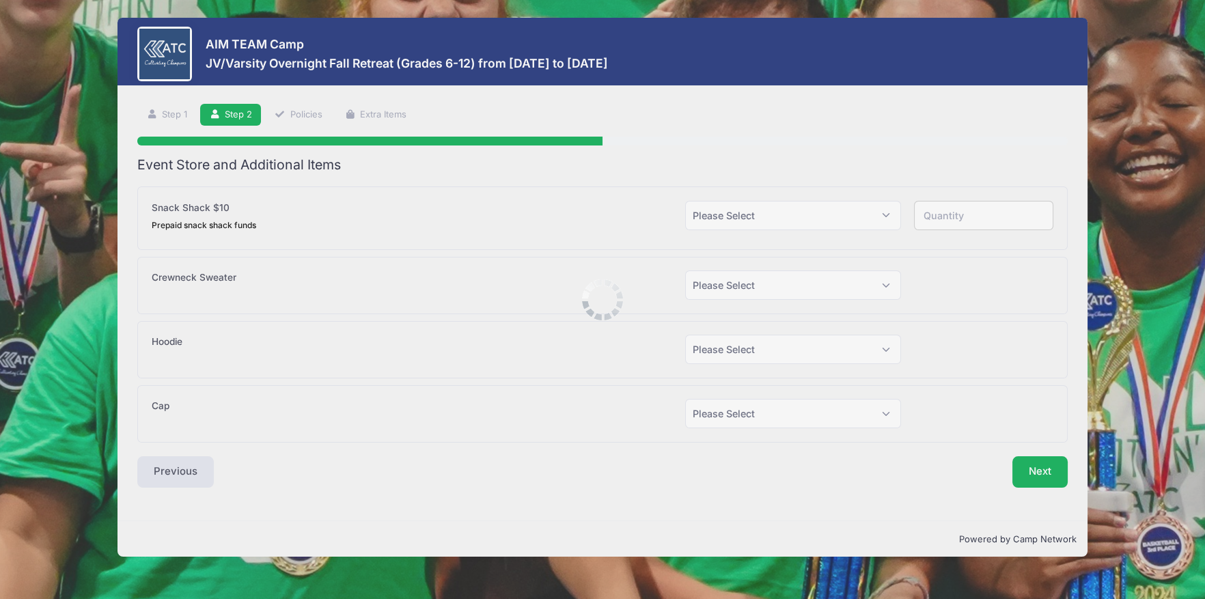
scroll to position [0, 0]
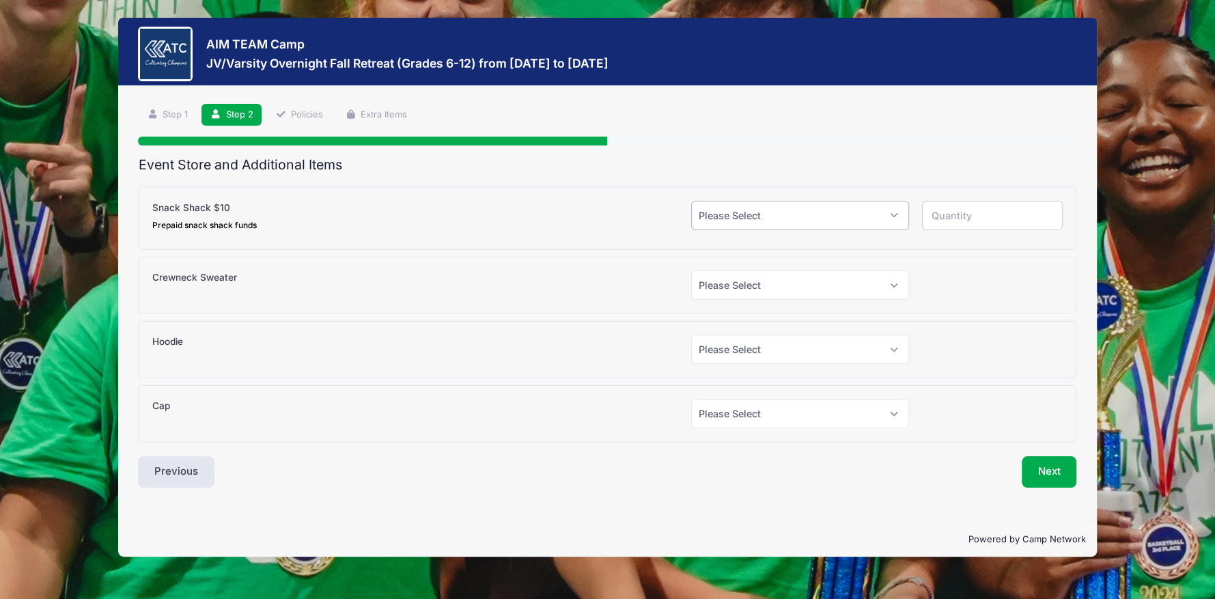
click at [895, 210] on select "Please Select Yes (+$10.00) No" at bounding box center [800, 215] width 218 height 29
select select "1"
click at [691, 201] on select "Please Select Yes (+$10.00) No" at bounding box center [800, 215] width 218 height 29
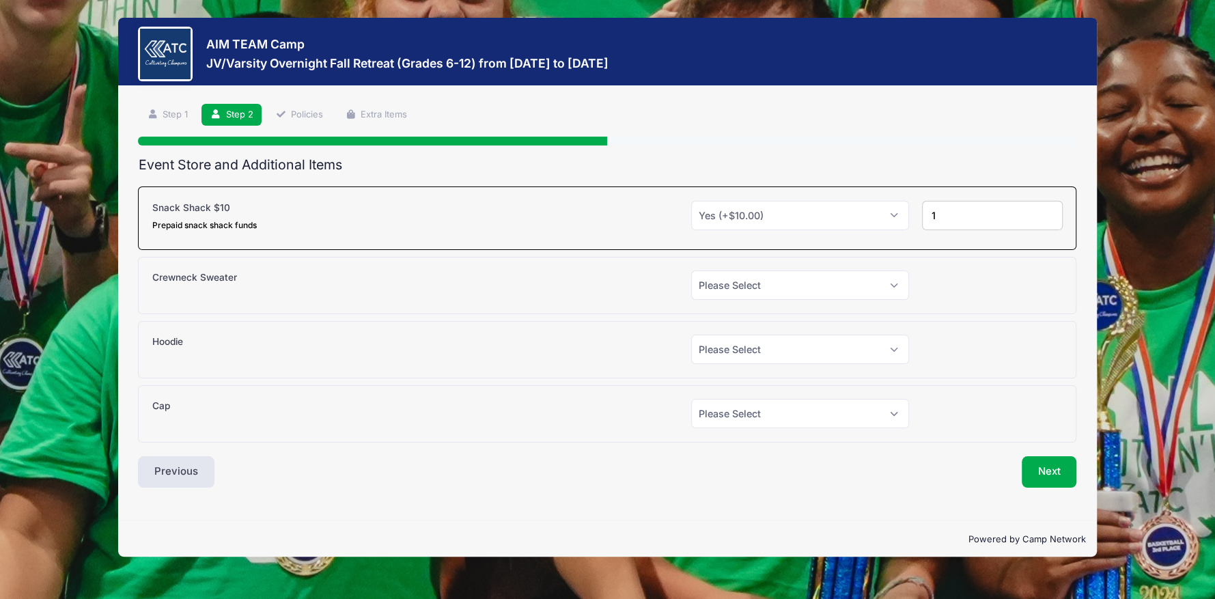
type input "1"
click at [1047, 211] on input "1" at bounding box center [992, 215] width 141 height 29
click at [1042, 475] on button "Next" at bounding box center [1049, 471] width 55 height 31
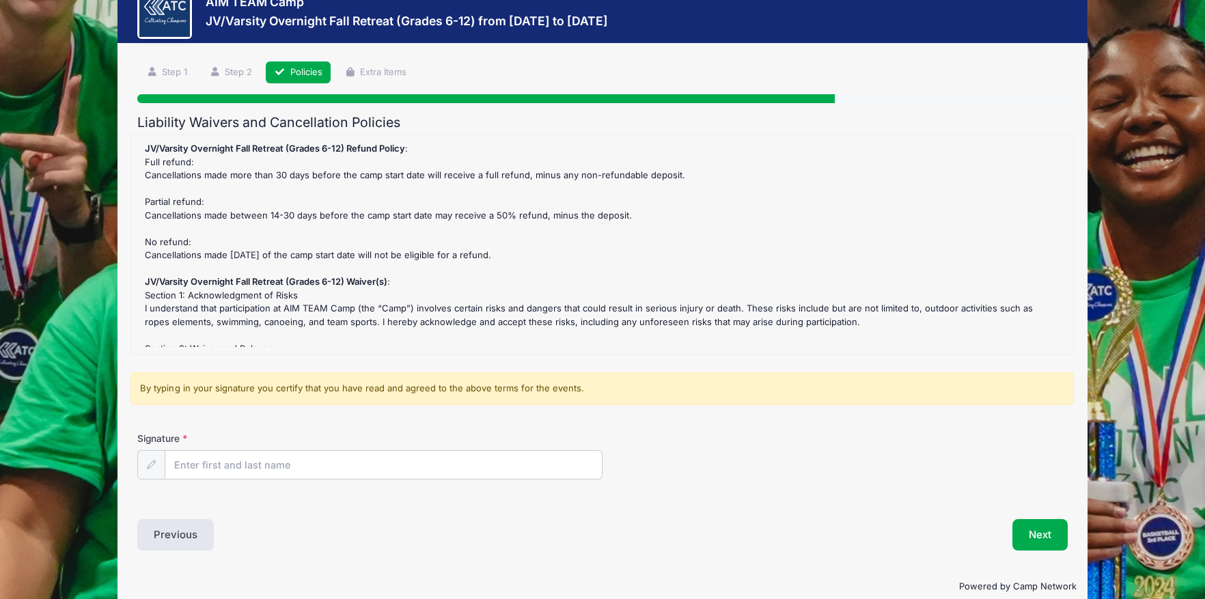
scroll to position [64, 0]
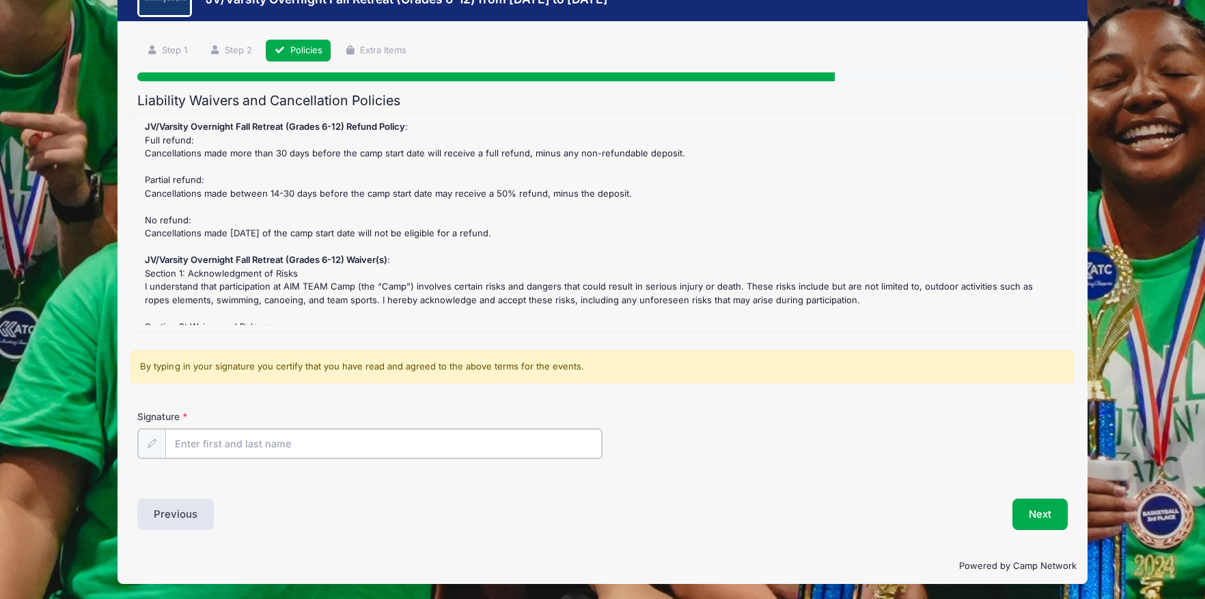
click at [578, 441] on input "Signature" at bounding box center [383, 443] width 436 height 29
type input "Kauleen Granberry"
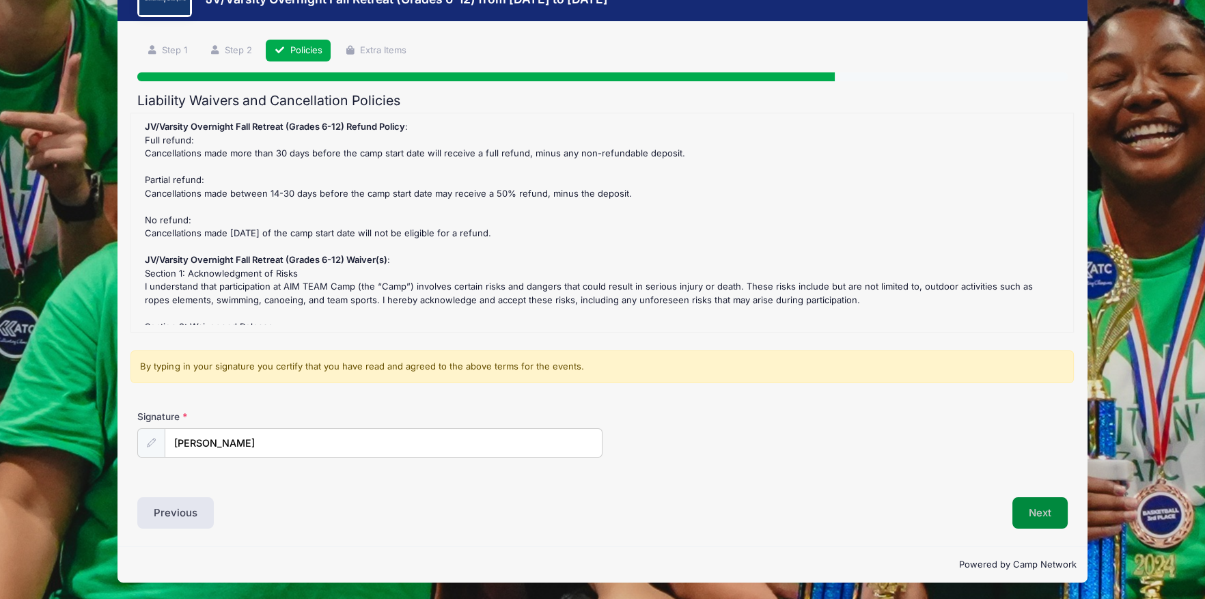
click at [1033, 512] on button "Next" at bounding box center [1039, 512] width 55 height 31
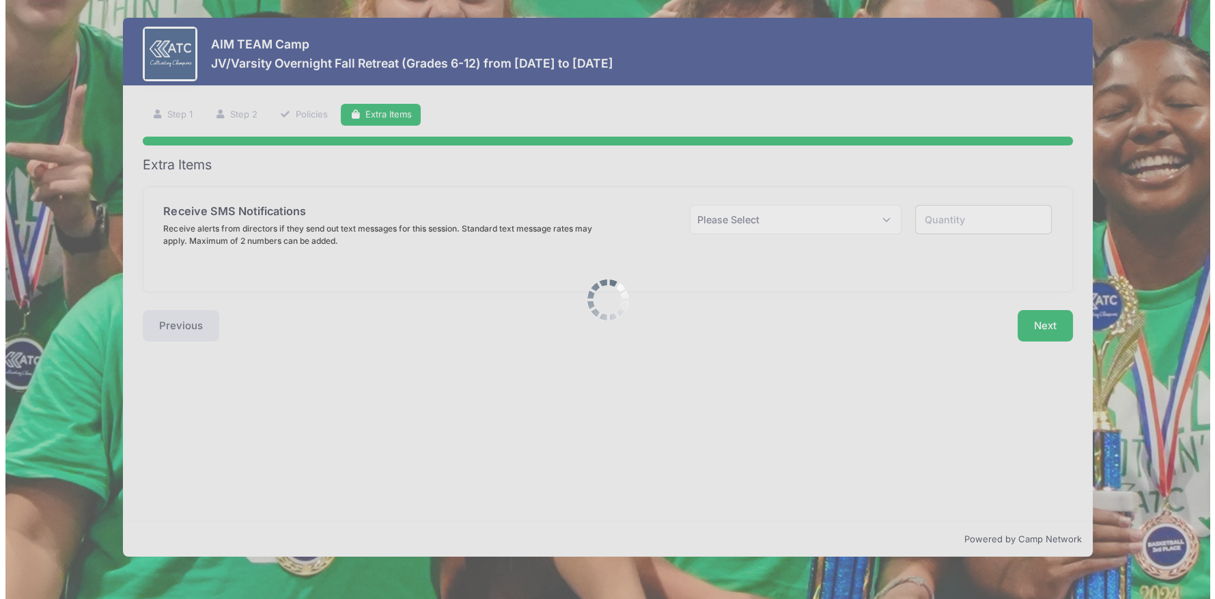
scroll to position [0, 0]
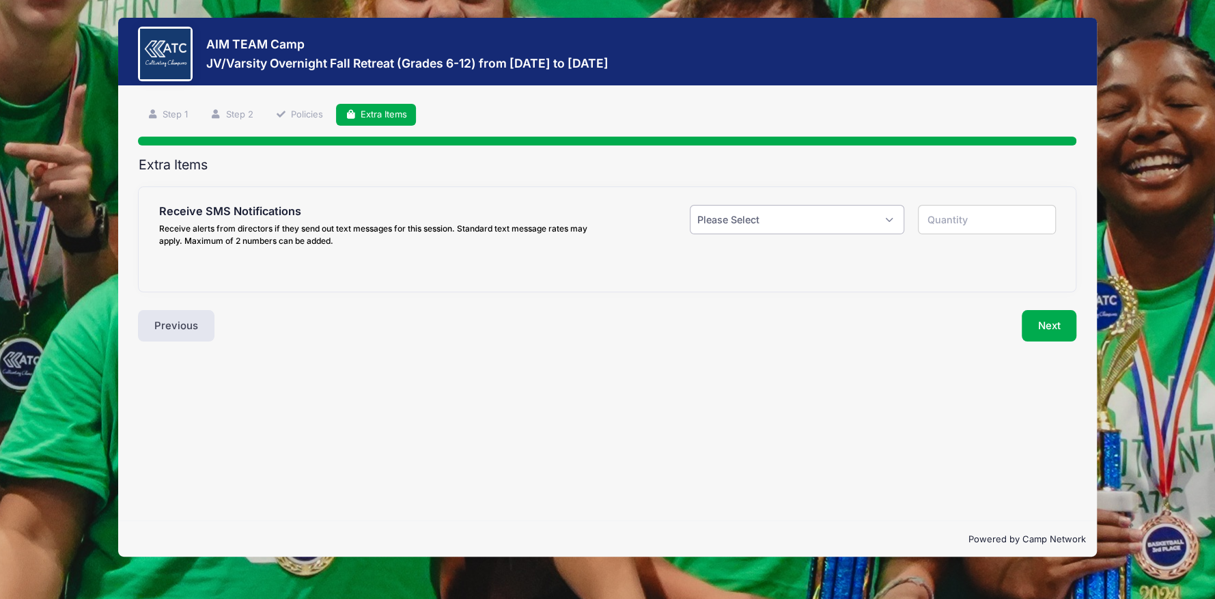
click at [888, 215] on select "Please Select Yes ($0.00) No" at bounding box center [797, 219] width 214 height 29
select select "1"
click at [690, 205] on select "Please Select Yes ($0.00) No" at bounding box center [797, 219] width 214 height 29
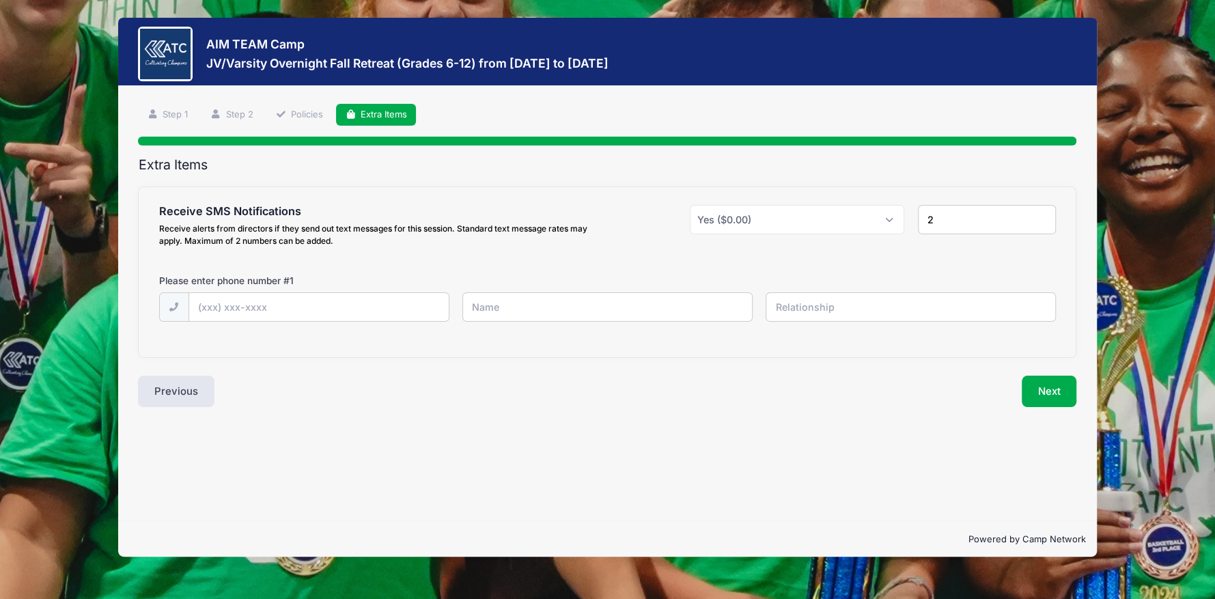
type input "2"
click at [1039, 214] on input "2" at bounding box center [987, 219] width 139 height 29
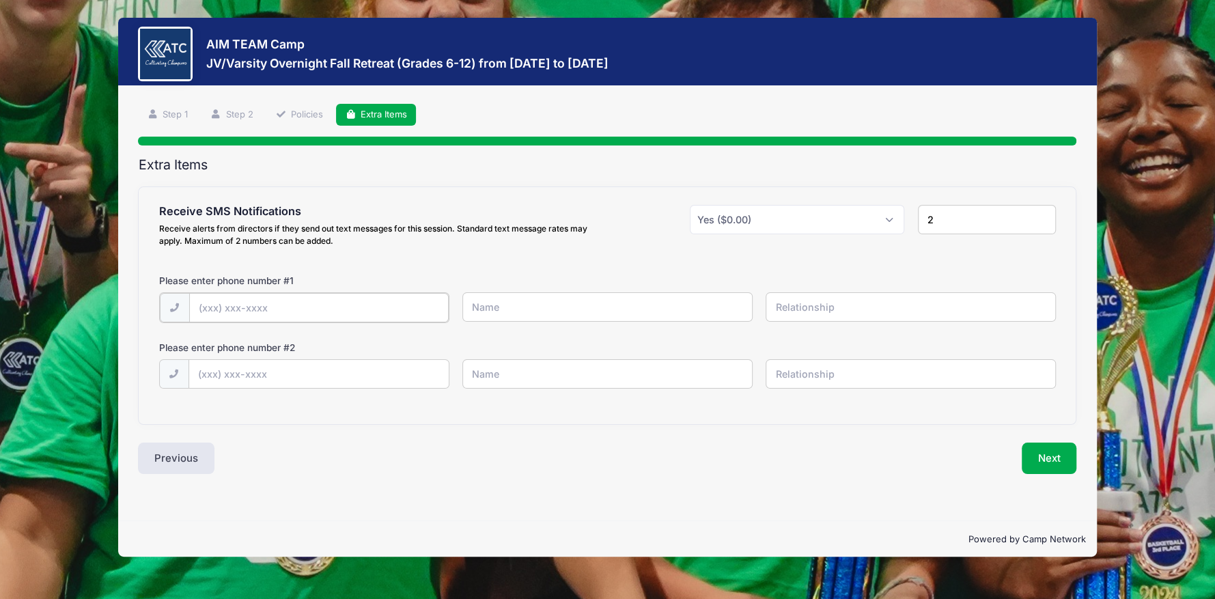
click at [0, 0] on input "text" at bounding box center [0, 0] width 0 height 0
type input "(406) 868-4752"
type input "Kauleen Granberry"
type input "Mother"
type input "(832) 547-5701"
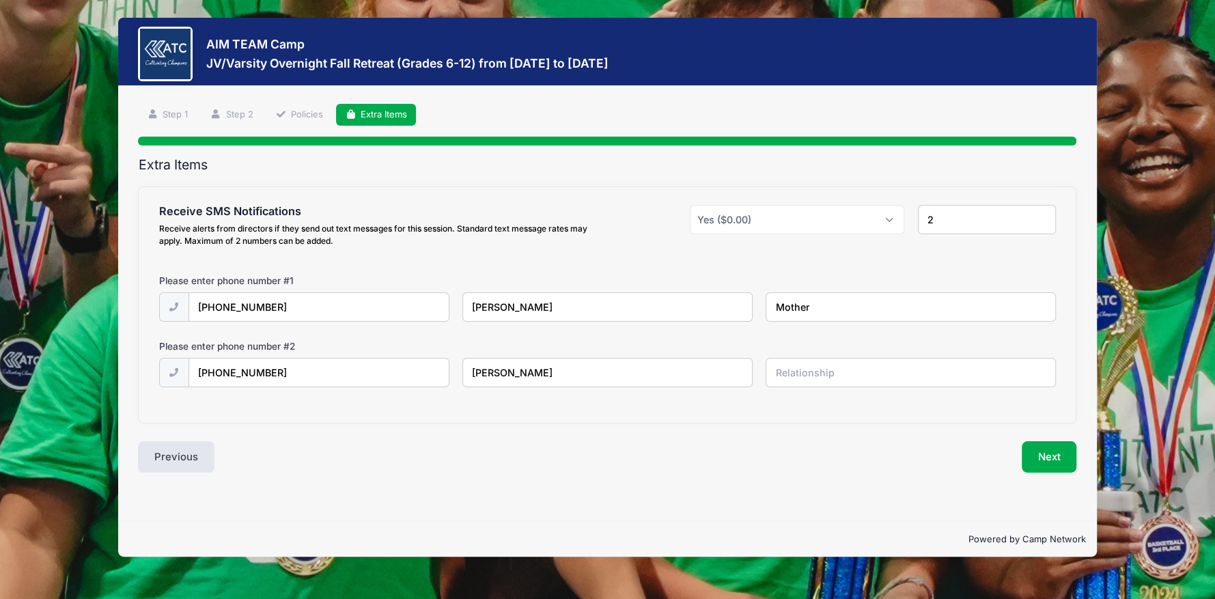
type input "Kirk Granberry"
type input "Father"
click at [1045, 453] on button "Next" at bounding box center [1049, 456] width 55 height 31
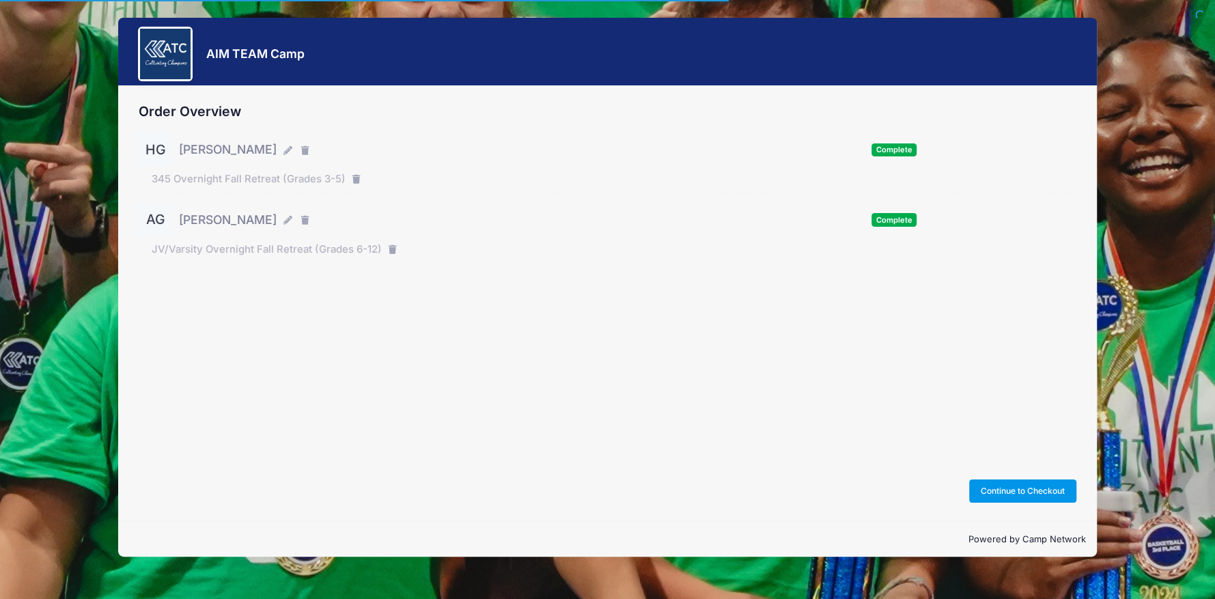
click at [1039, 496] on button "Continue to Checkout" at bounding box center [1023, 490] width 108 height 23
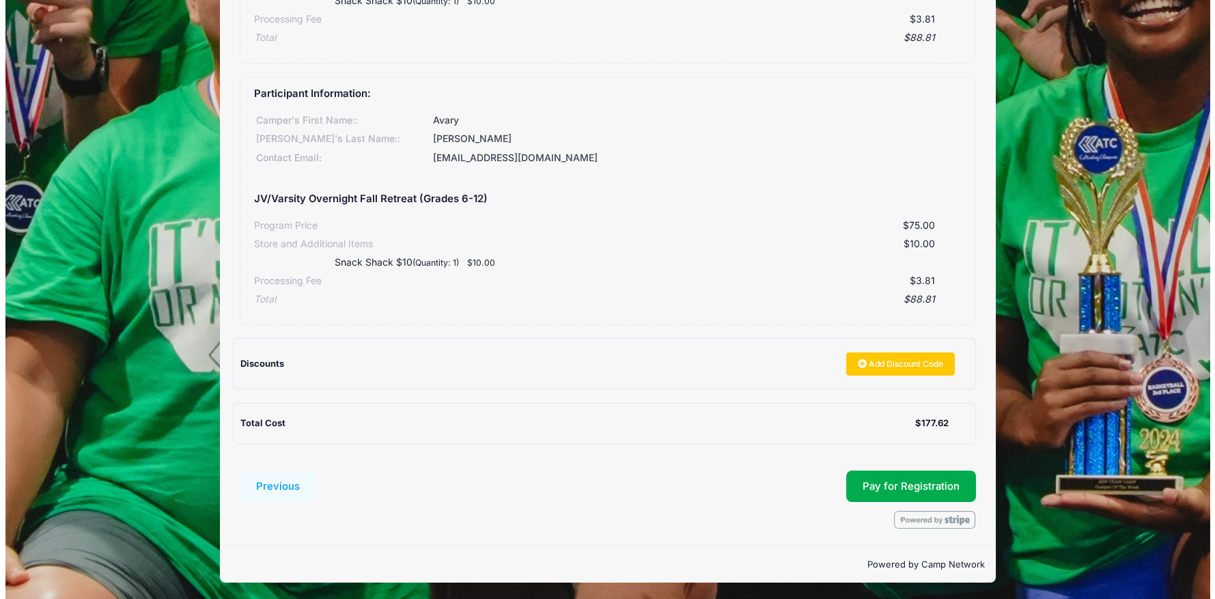
scroll to position [315, 0]
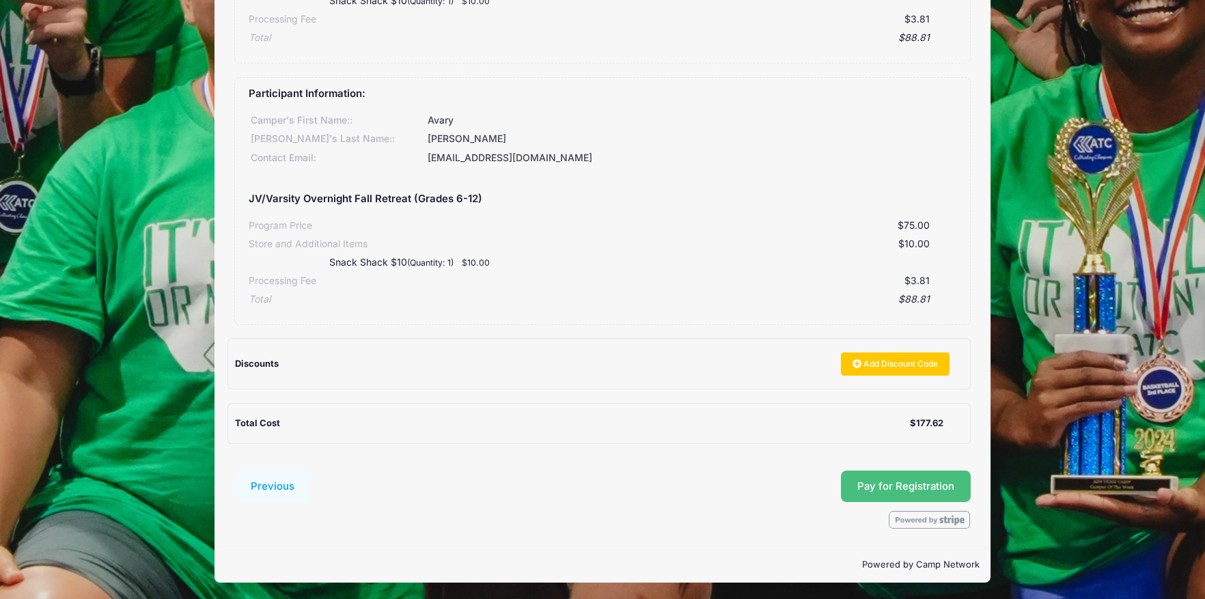
click at [903, 489] on span "Pay for Registration" at bounding box center [905, 486] width 97 height 12
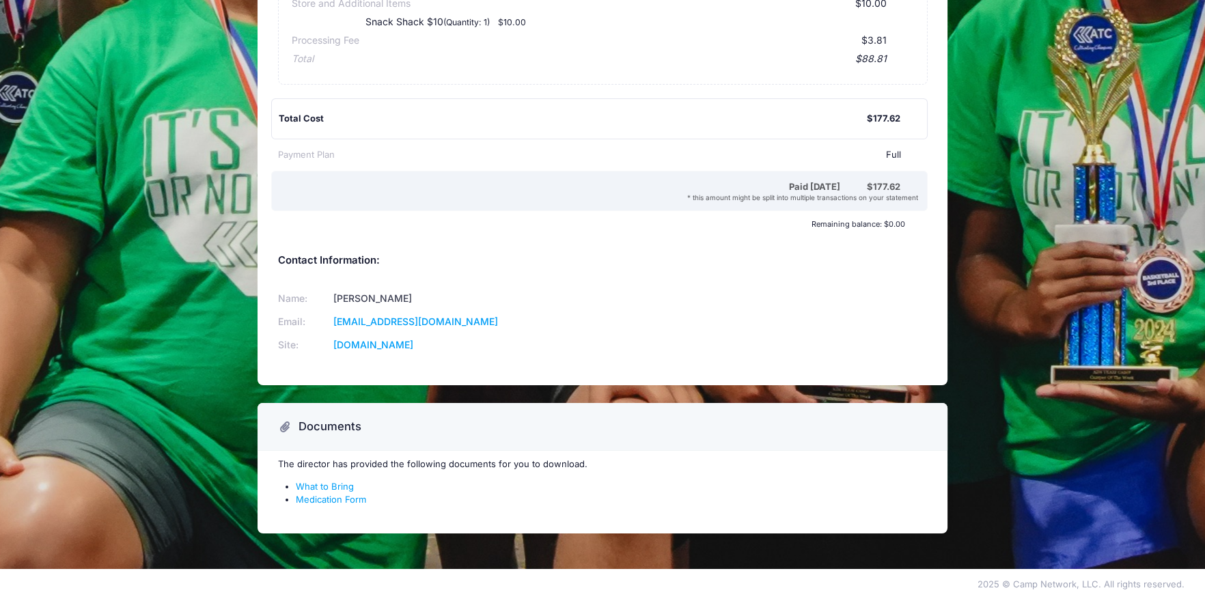
scroll to position [503, 0]
click at [343, 488] on link "What to Bring" at bounding box center [325, 486] width 58 height 11
